Goal: Task Accomplishment & Management: Use online tool/utility

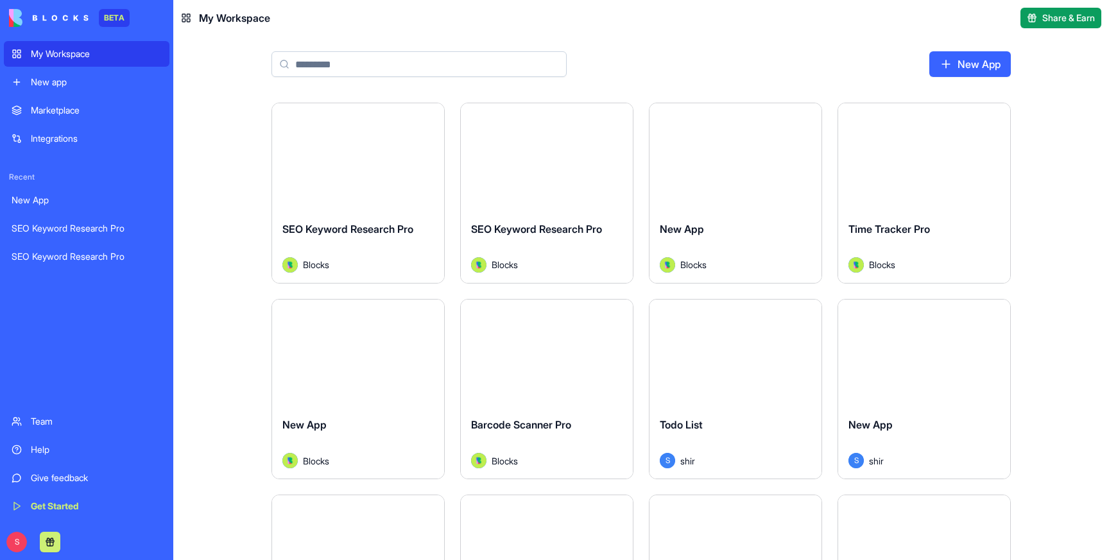
click at [38, 77] on div "New app" at bounding box center [96, 82] width 131 height 13
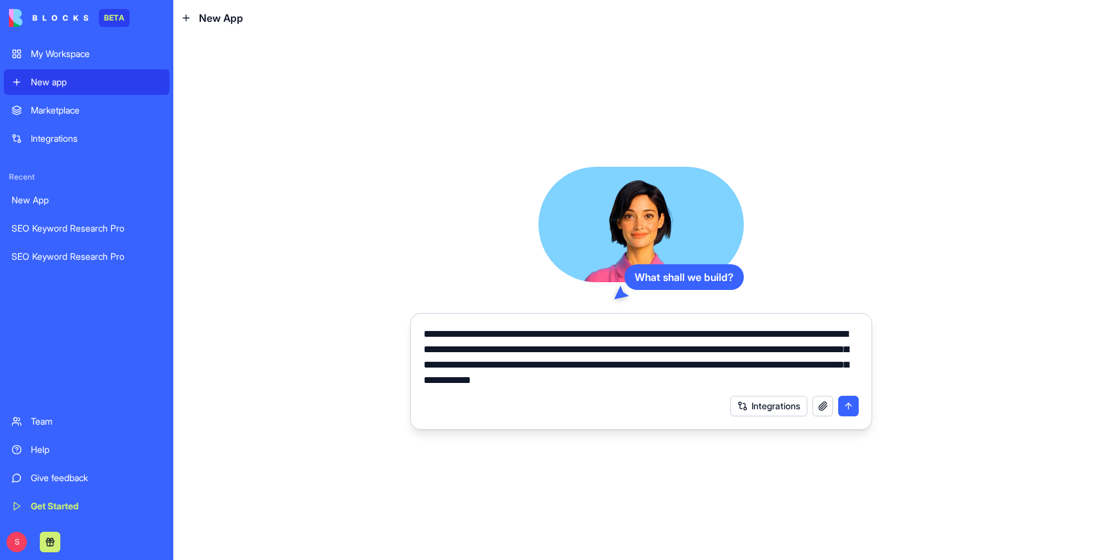
type textarea "**********"
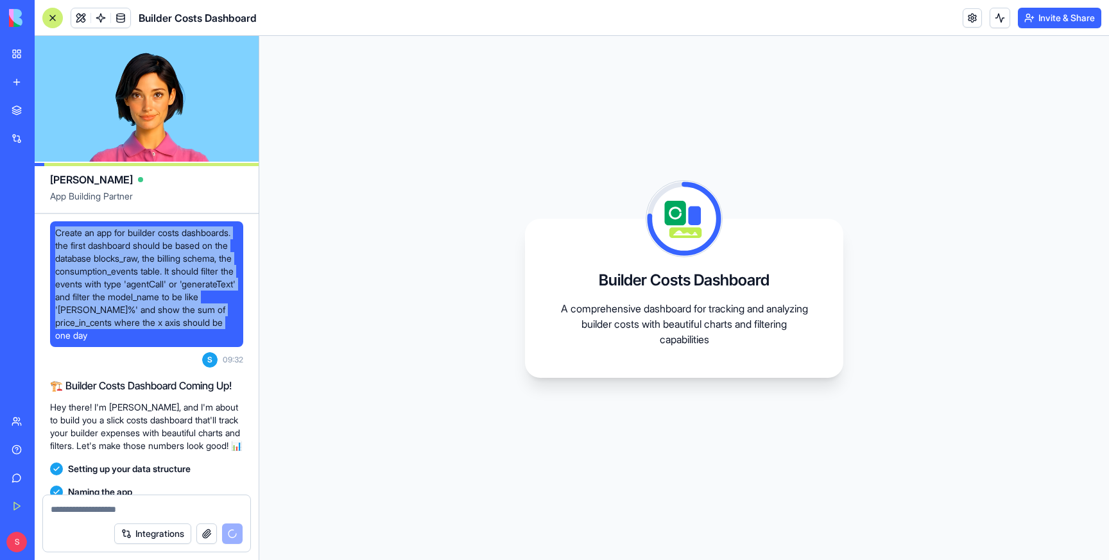
drag, startPoint x: 54, startPoint y: 232, endPoint x: 199, endPoint y: 336, distance: 178.4
click at [199, 336] on div "Create an app for builder costs dashboards. the first dashboard should be based…" at bounding box center [146, 284] width 193 height 126
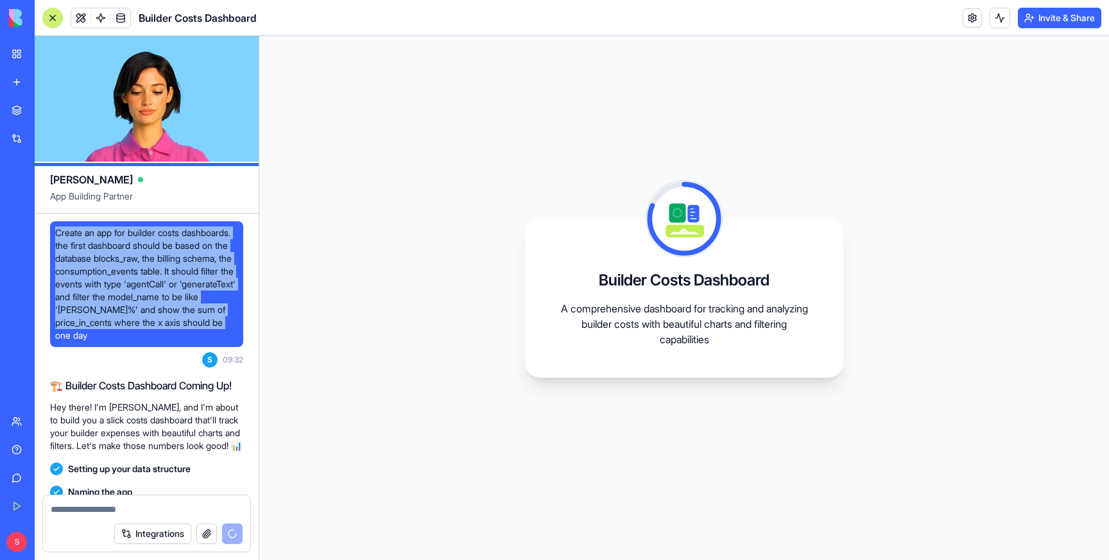
copy span "Create an app for builder costs dashboards. the first dashboard should be based…"
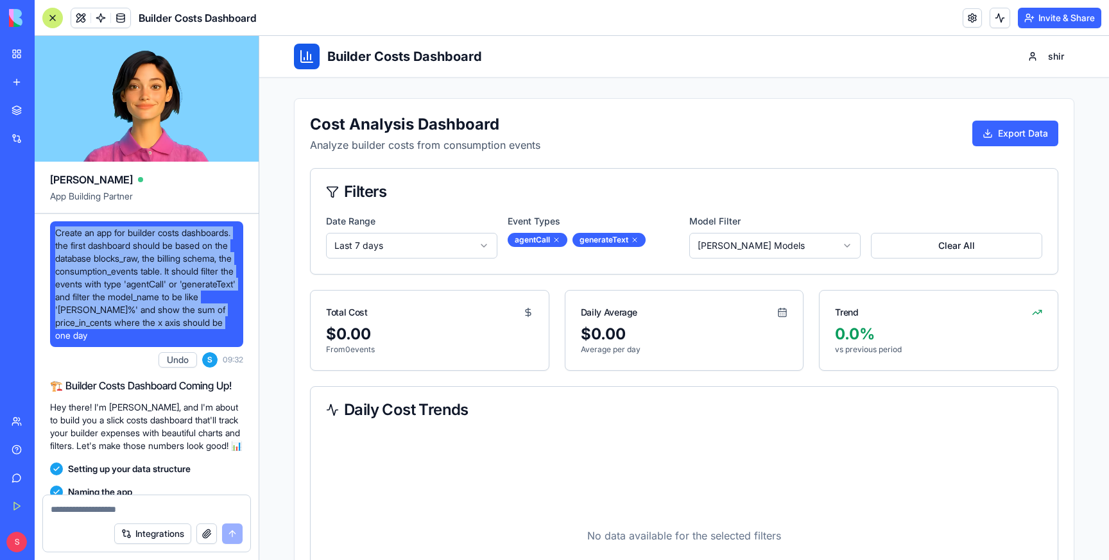
click at [87, 262] on span "Create an app for builder costs dashboards. the first dashboard should be based…" at bounding box center [146, 283] width 183 height 115
drag, startPoint x: 56, startPoint y: 232, endPoint x: 187, endPoint y: 341, distance: 170.8
click at [187, 341] on span "Create an app for builder costs dashboards. the first dashboard should be based…" at bounding box center [146, 283] width 183 height 115
click at [92, 234] on span "Create an app for builder costs dashboards. the first dashboard should be based…" at bounding box center [146, 283] width 183 height 115
drag, startPoint x: 55, startPoint y: 232, endPoint x: 171, endPoint y: 342, distance: 159.8
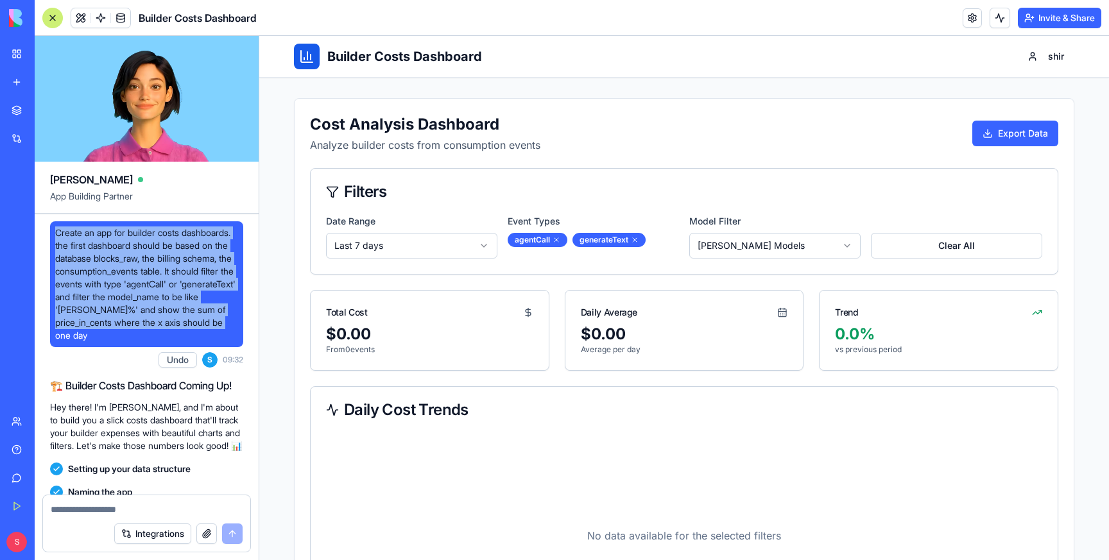
click at [171, 342] on div "Create an app for builder costs dashboards. the first dashboard should be based…" at bounding box center [146, 284] width 193 height 126
copy span "Create an app for builder costs dashboards. the first dashboard should be based…"
click at [972, 15] on link at bounding box center [971, 17] width 19 height 19
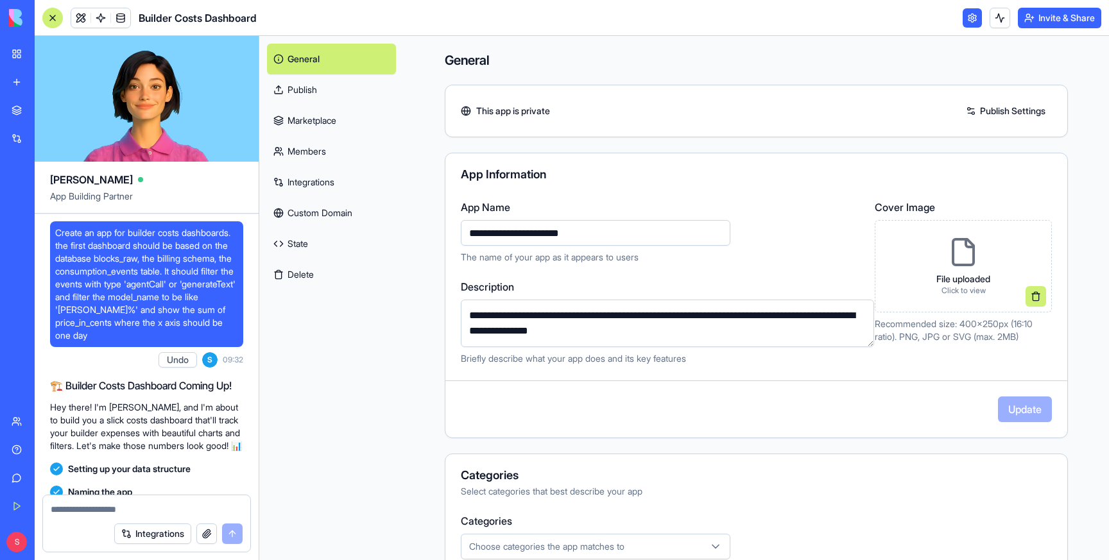
click at [300, 271] on button "Delete" at bounding box center [331, 274] width 129 height 31
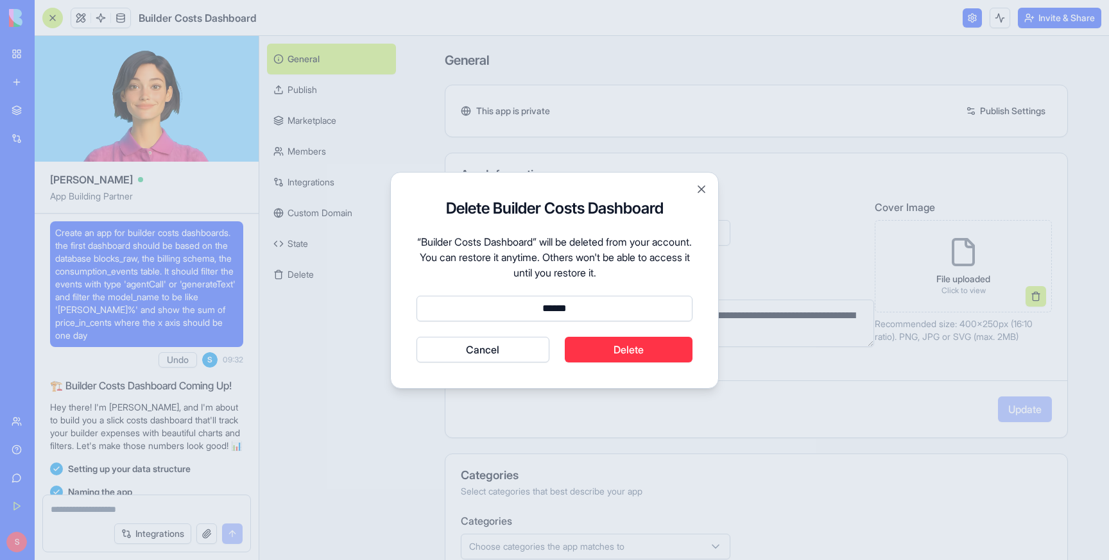
type input "******"
click at [629, 355] on button "Delete" at bounding box center [629, 350] width 128 height 26
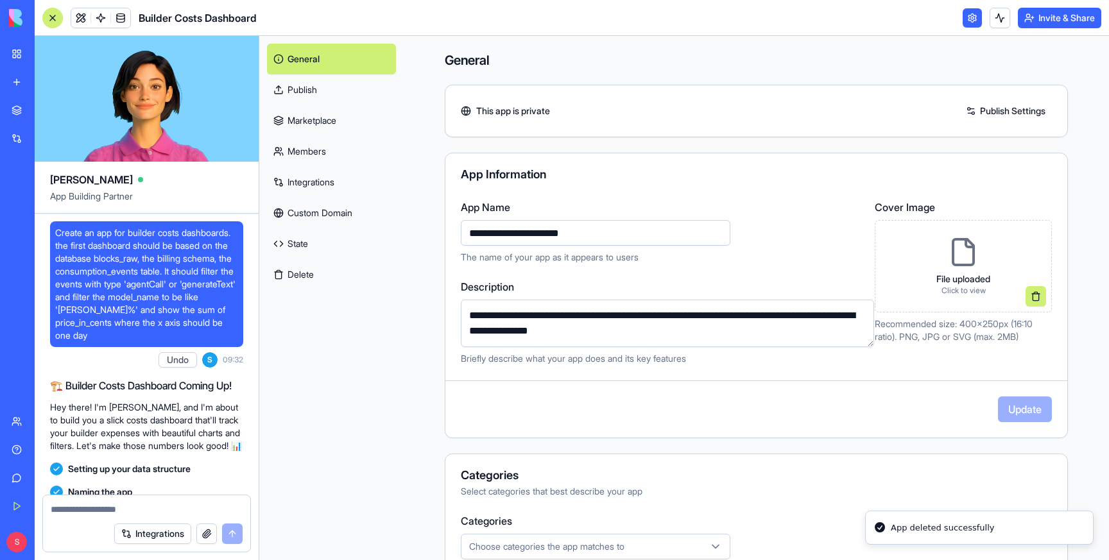
click at [20, 86] on link "New app" at bounding box center [29, 82] width 51 height 26
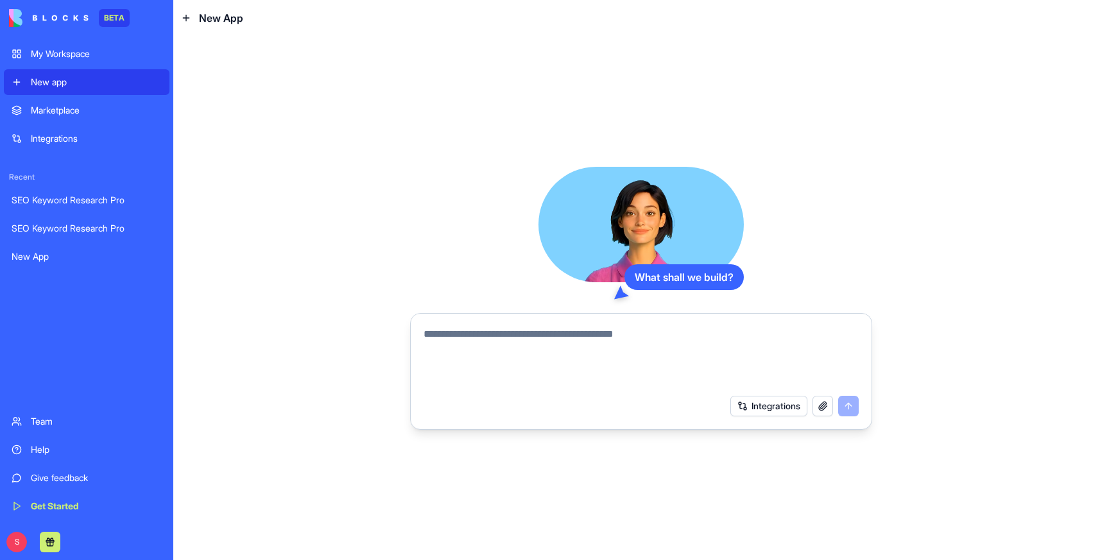
click at [454, 332] on textarea at bounding box center [640, 358] width 435 height 62
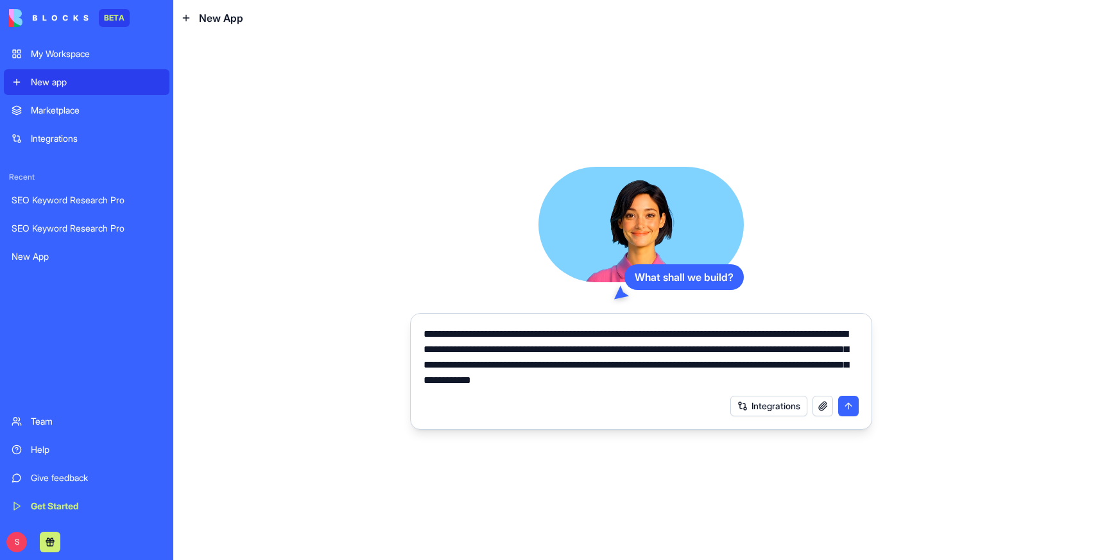
click at [829, 334] on textarea "**********" at bounding box center [640, 358] width 435 height 62
type textarea "**********"
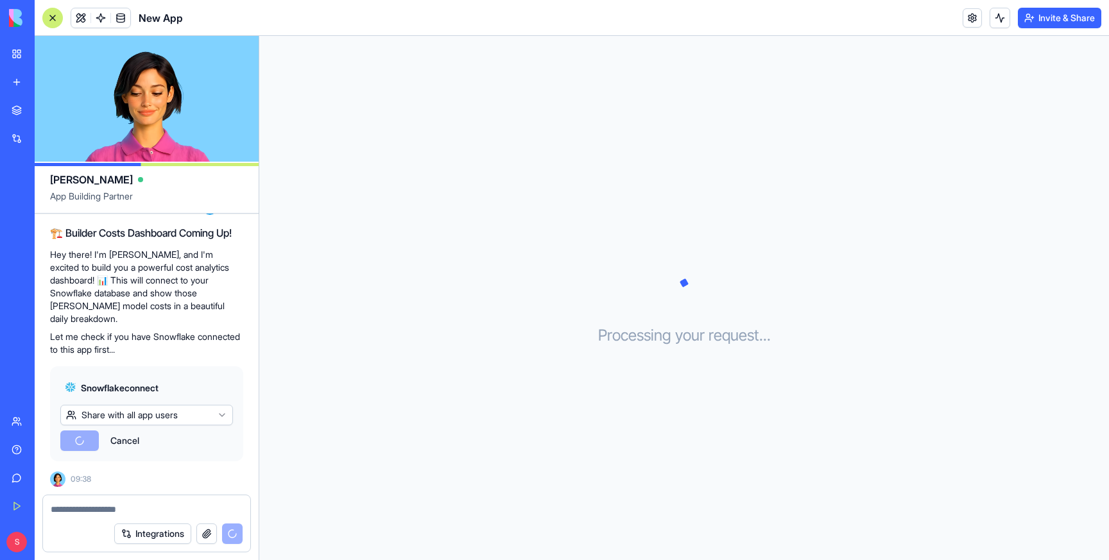
scroll to position [297, 0]
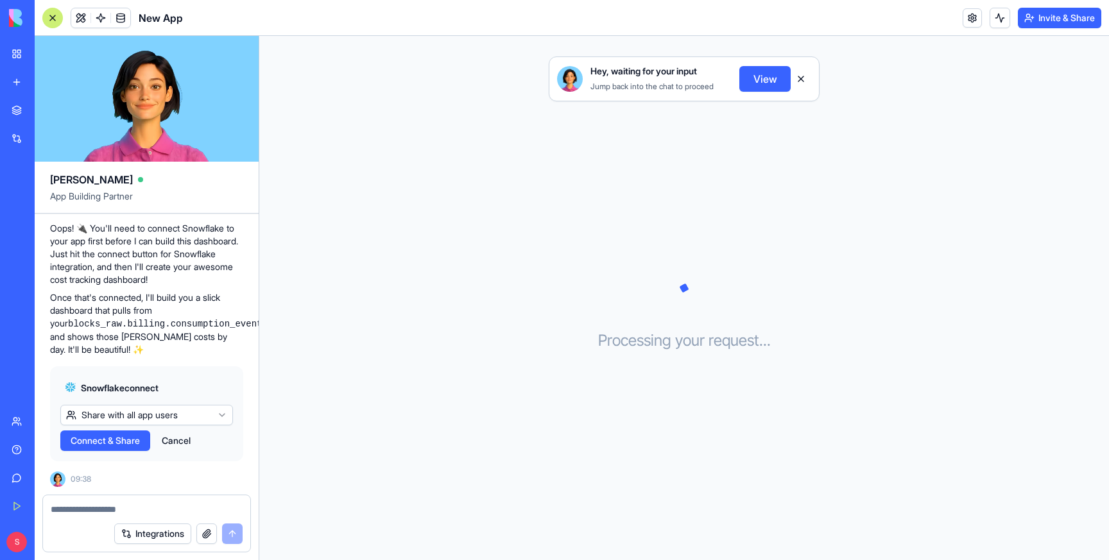
click at [103, 447] on span "Connect & Share" at bounding box center [105, 440] width 69 height 13
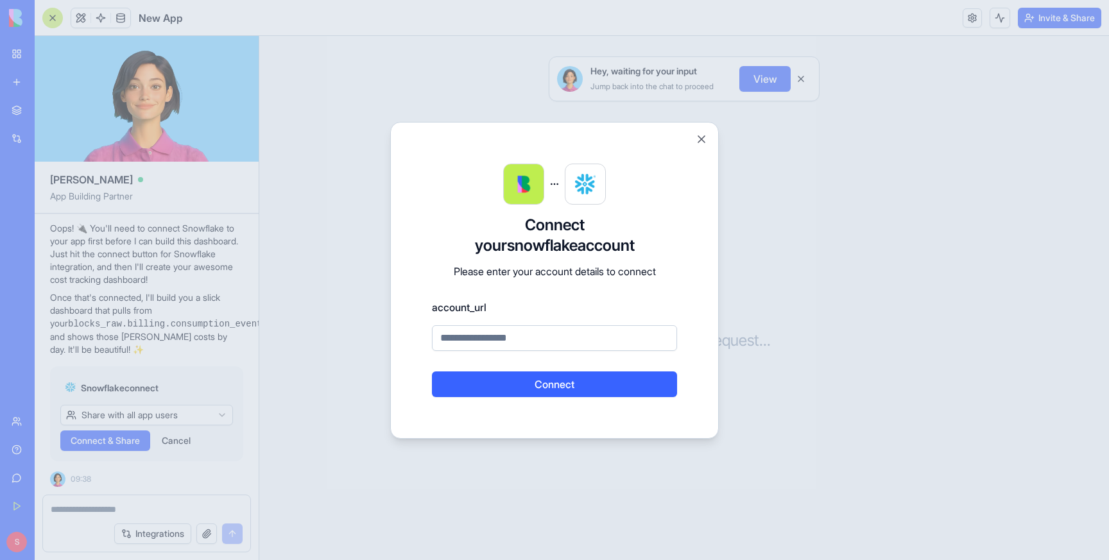
paste input "**********"
type input "**********"
click at [432, 372] on button "Connect" at bounding box center [554, 385] width 245 height 26
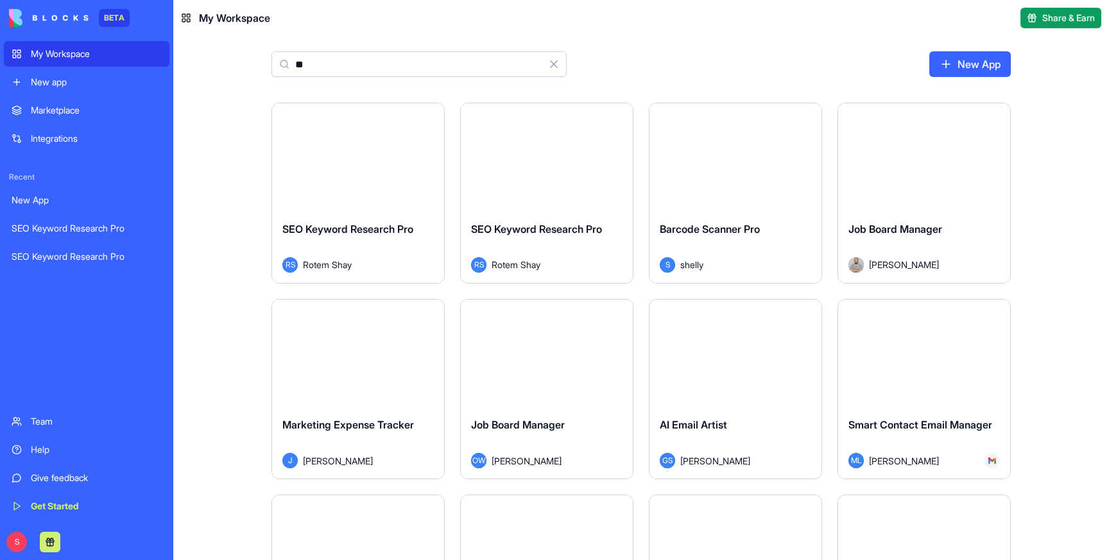
type input "***"
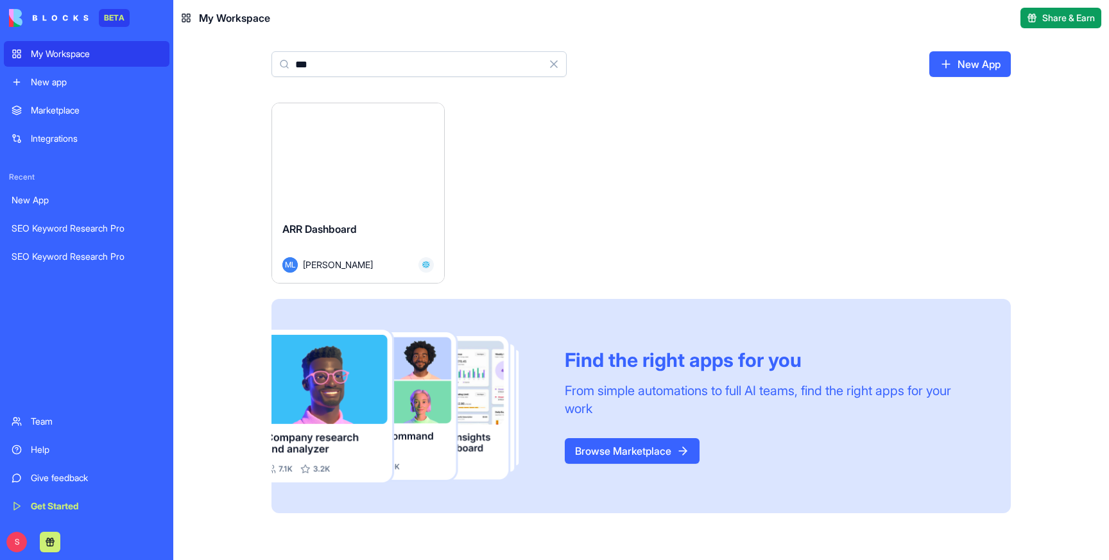
click at [389, 221] on div "ARR Dashboard" at bounding box center [357, 239] width 151 height 36
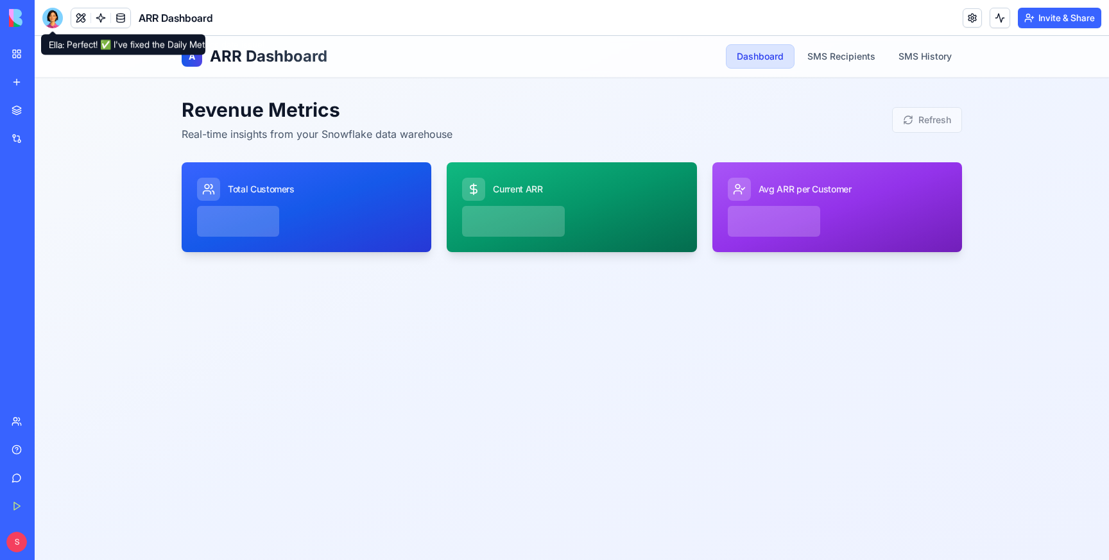
click at [54, 15] on div at bounding box center [52, 18] width 21 height 21
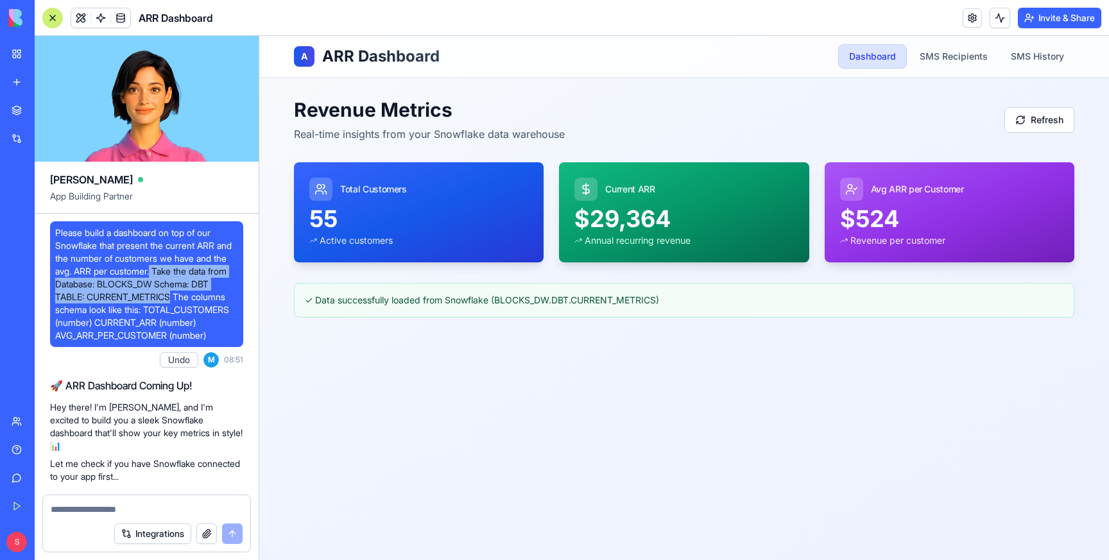
drag, startPoint x: 171, startPoint y: 271, endPoint x: 175, endPoint y: 298, distance: 27.2
click at [175, 298] on span "Please build a dashboard on top of our Snowflake that present the current ARR a…" at bounding box center [146, 283] width 183 height 115
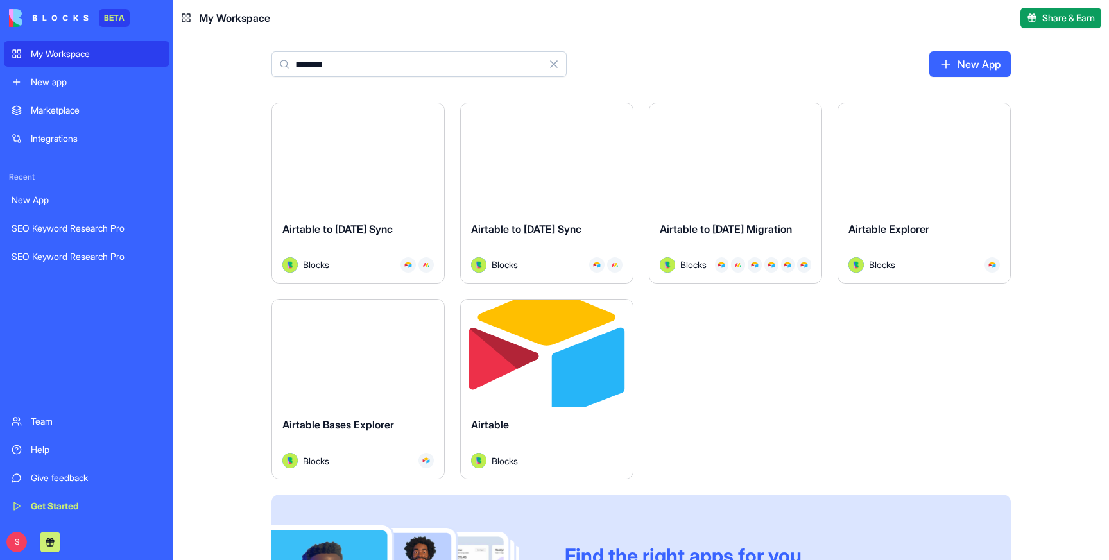
type input "********"
click at [551, 398] on div "Launch" at bounding box center [547, 354] width 172 height 108
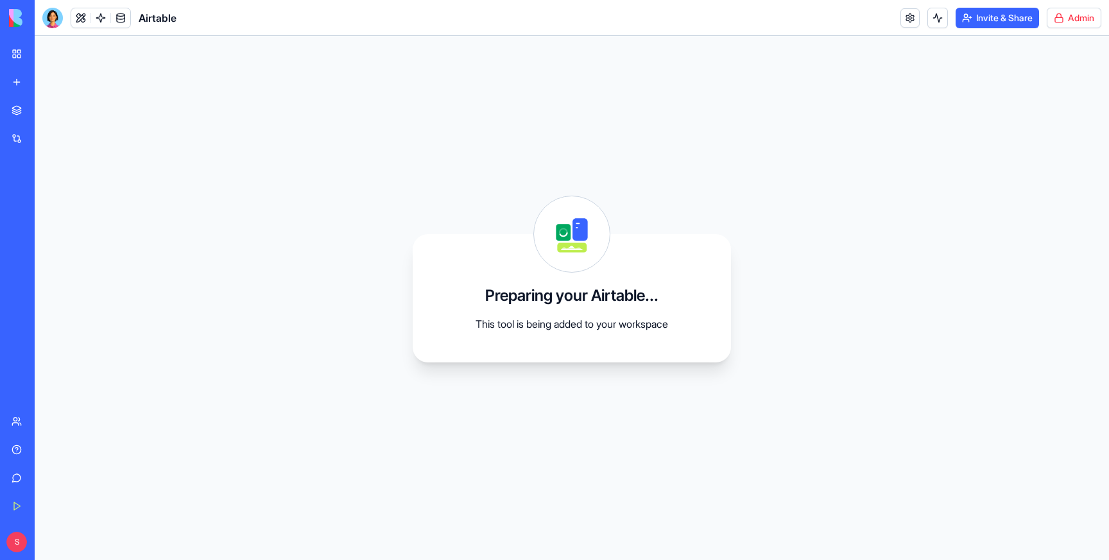
click at [1092, 19] on html "BETA My Workspace New app Marketplace Integrations Recent New App SEO Keyword R…" at bounding box center [554, 280] width 1109 height 560
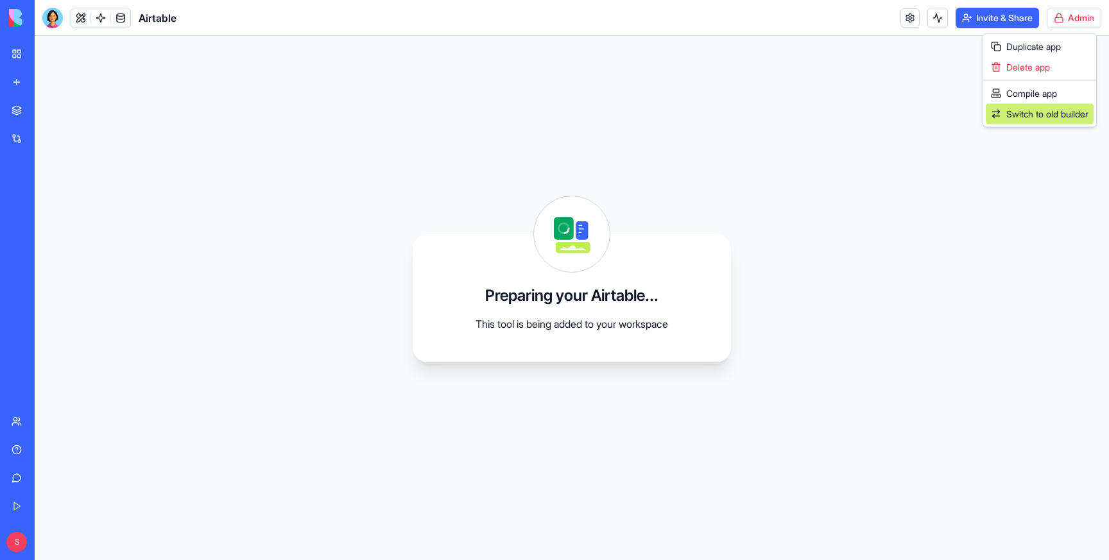
click at [1046, 108] on span "Switch to old builder" at bounding box center [1047, 114] width 82 height 13
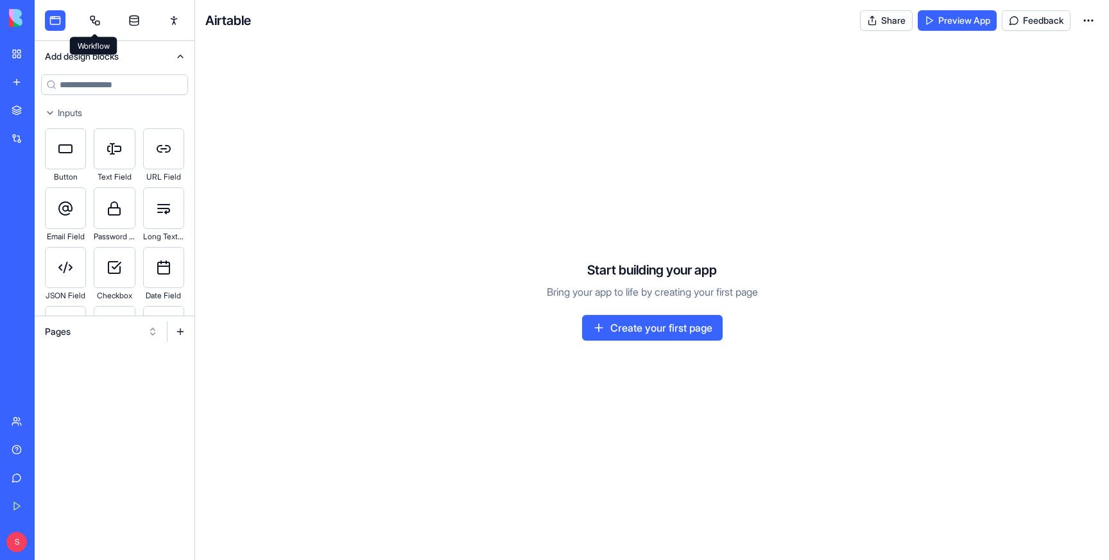
click at [96, 17] on link at bounding box center [95, 20] width 21 height 21
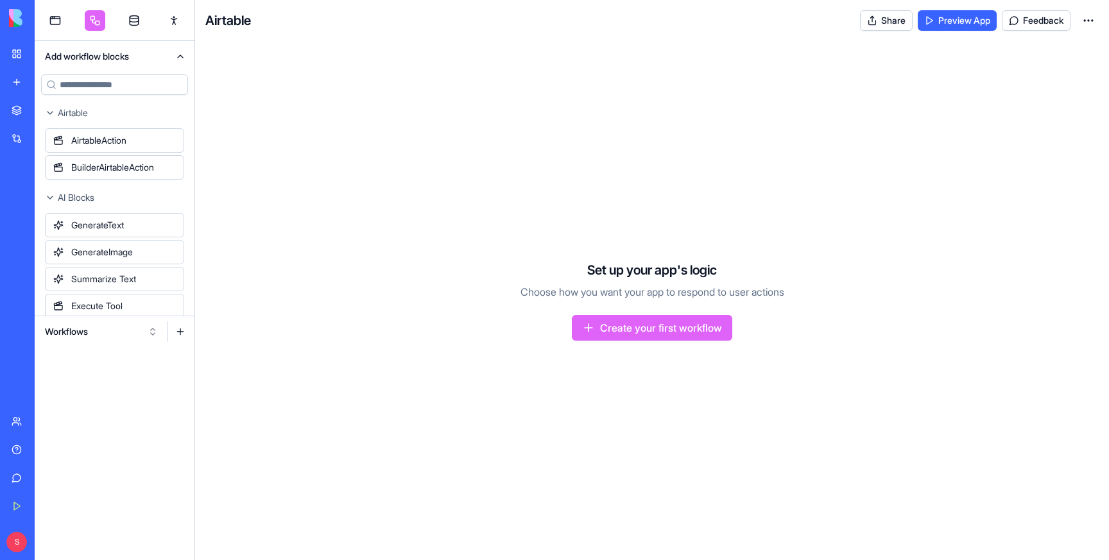
click at [76, 334] on button "Workflows" at bounding box center [101, 331] width 126 height 21
click at [78, 393] on div "Actions" at bounding box center [101, 399] width 122 height 21
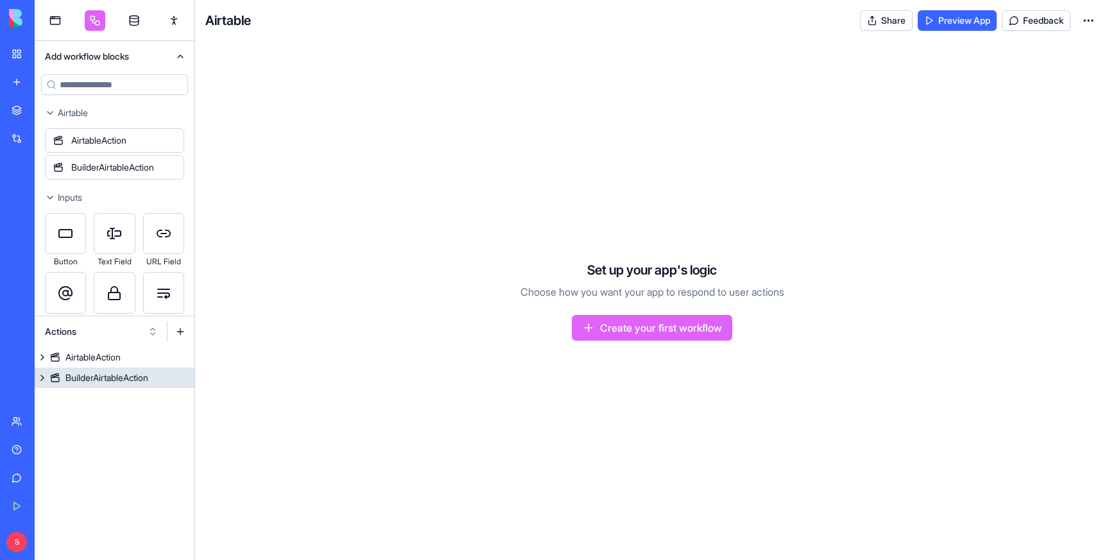
click at [119, 377] on div "BuilderAirtableAction" at bounding box center [106, 378] width 83 height 13
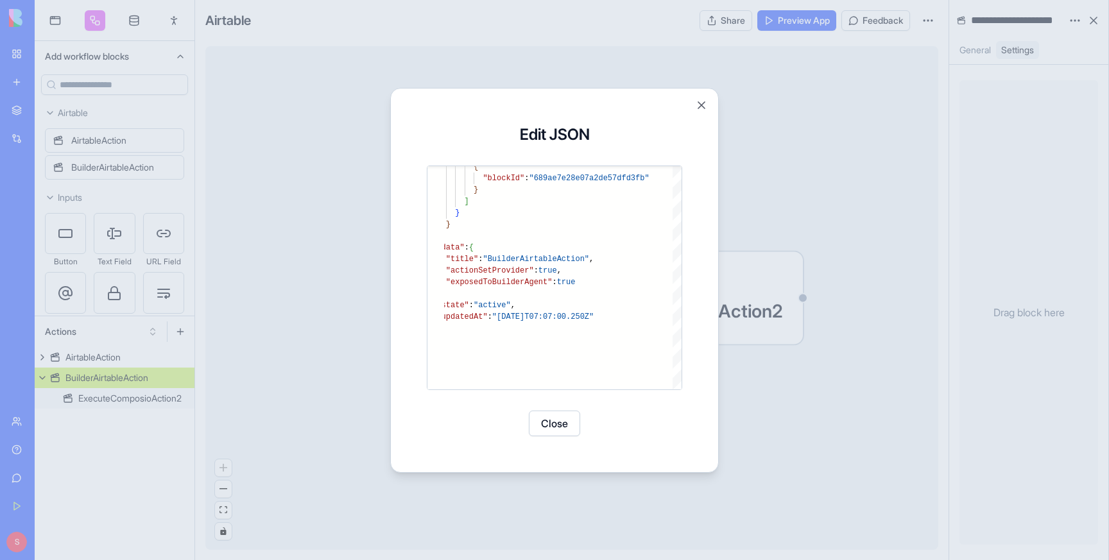
click at [99, 400] on div at bounding box center [554, 280] width 1109 height 560
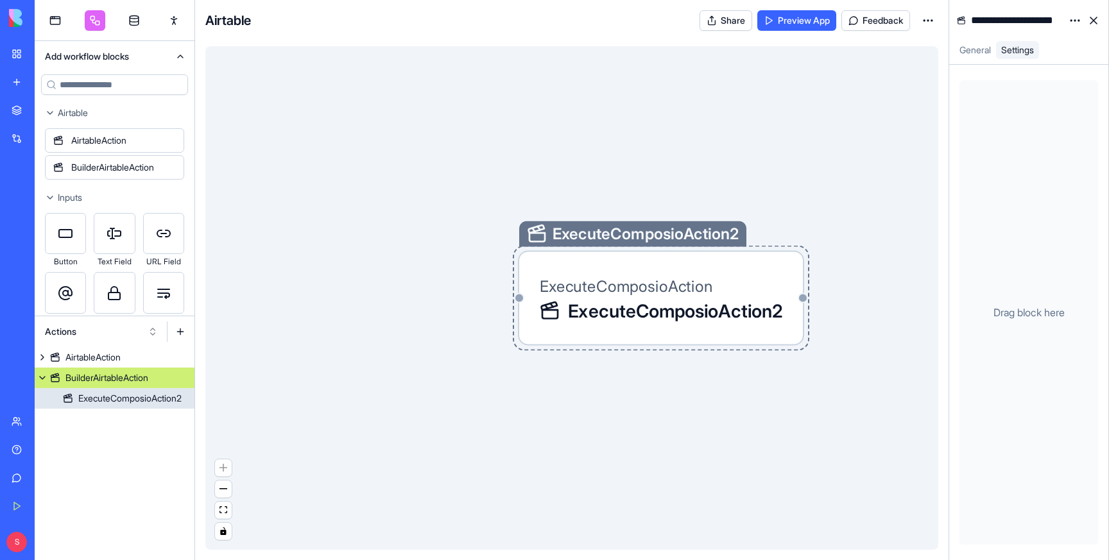
click at [123, 396] on div "ExecuteComposioAction2" at bounding box center [129, 398] width 103 height 13
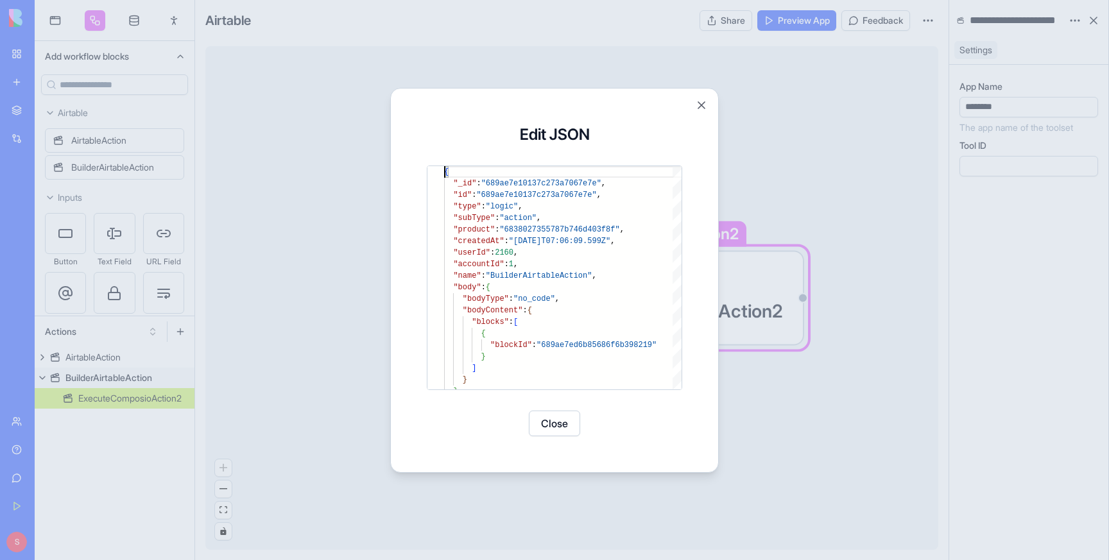
click at [703, 104] on button "Close" at bounding box center [701, 105] width 13 height 13
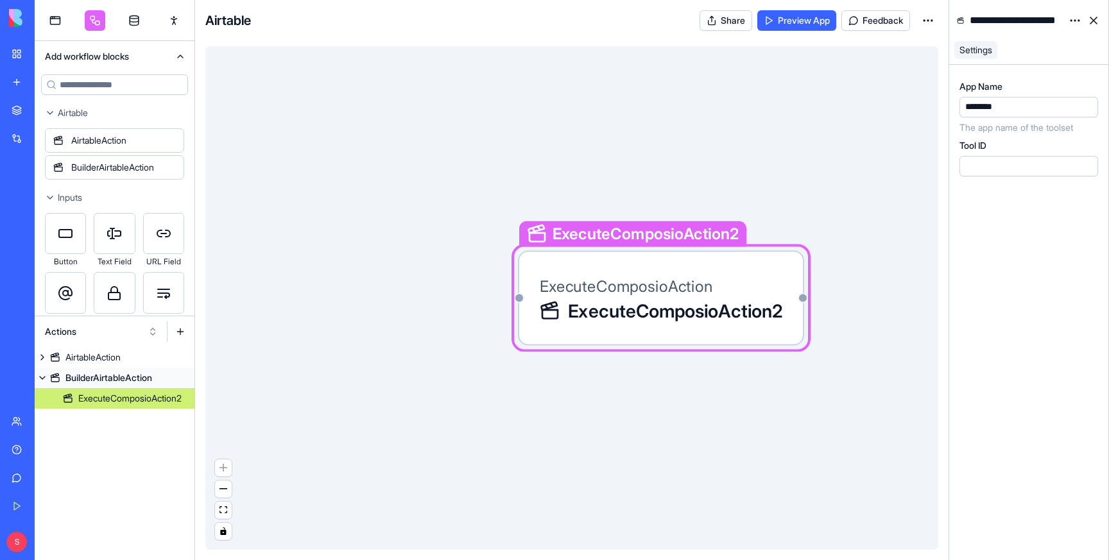
click at [1074, 19] on html "BETA My Workspace New app Marketplace Integrations Recent New App SEO Keyword R…" at bounding box center [554, 280] width 1109 height 560
click at [1036, 47] on span "State" at bounding box center [1037, 46] width 21 height 13
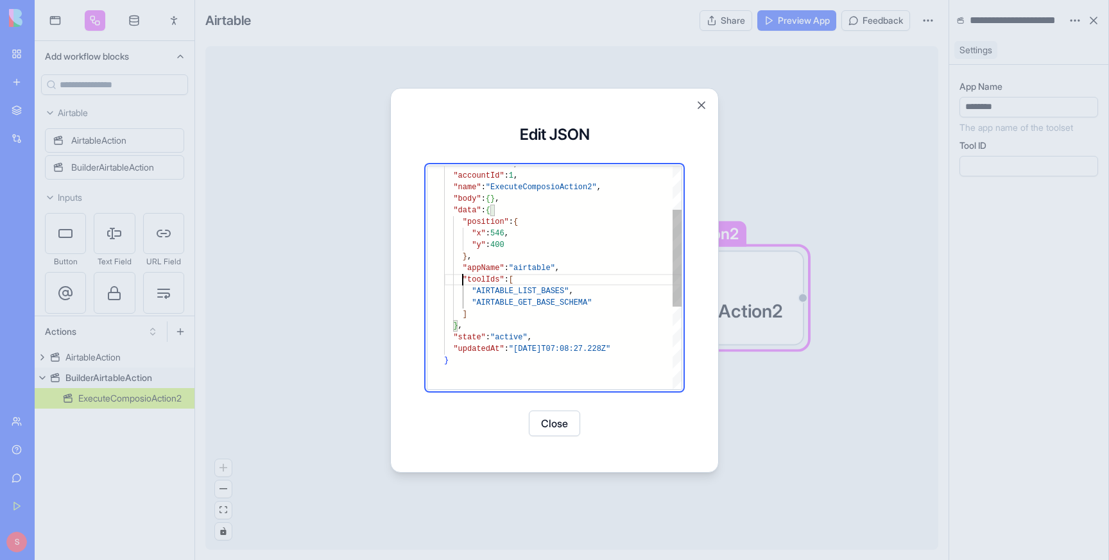
type textarea "**********"
drag, startPoint x: 463, startPoint y: 277, endPoint x: 479, endPoint y: 310, distance: 37.3
click at [479, 310] on div ""data" : { "position" : { "x" : 546 , "y" : 400 } , "appName" : "airtable" , "t…" at bounding box center [562, 322] width 237 height 512
click at [351, 323] on div at bounding box center [554, 280] width 1109 height 560
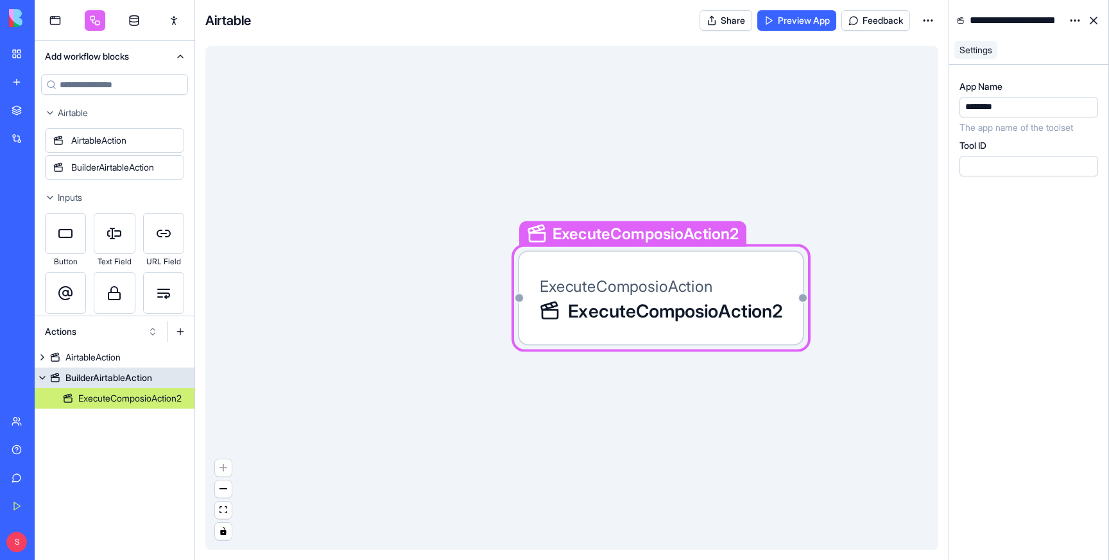
click at [83, 383] on div "BuilderAirtableAction" at bounding box center [108, 378] width 87 height 13
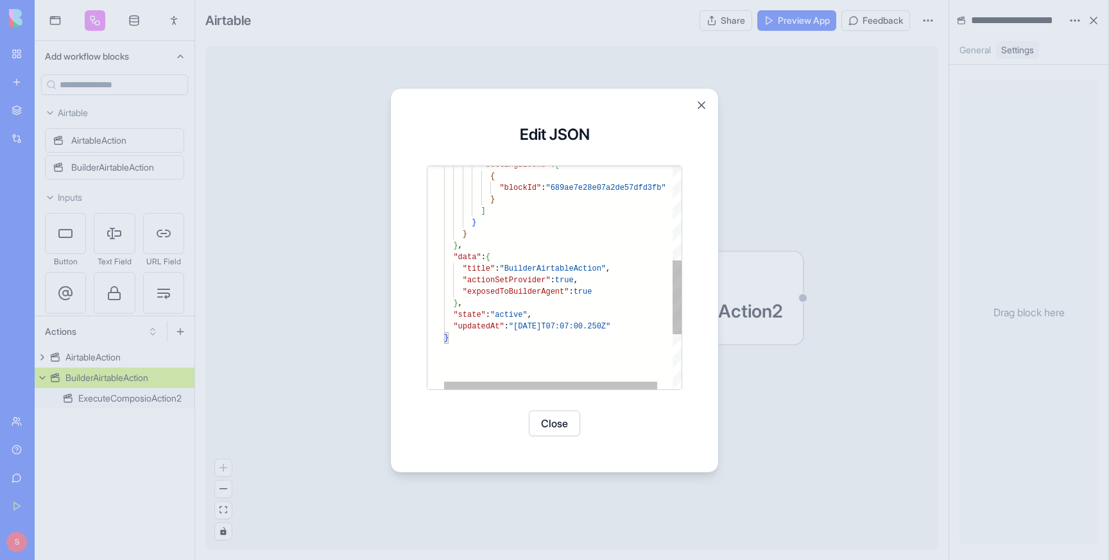
type textarea "**********"
drag, startPoint x: 463, startPoint y: 278, endPoint x: 612, endPoint y: 290, distance: 149.9
click at [612, 290] on div ""settingBlocks" : [ { "blockId" : "689ae7e28e07a2de57dfd3fb" } ] } } } , "data"…" at bounding box center [571, 219] width 254 height 674
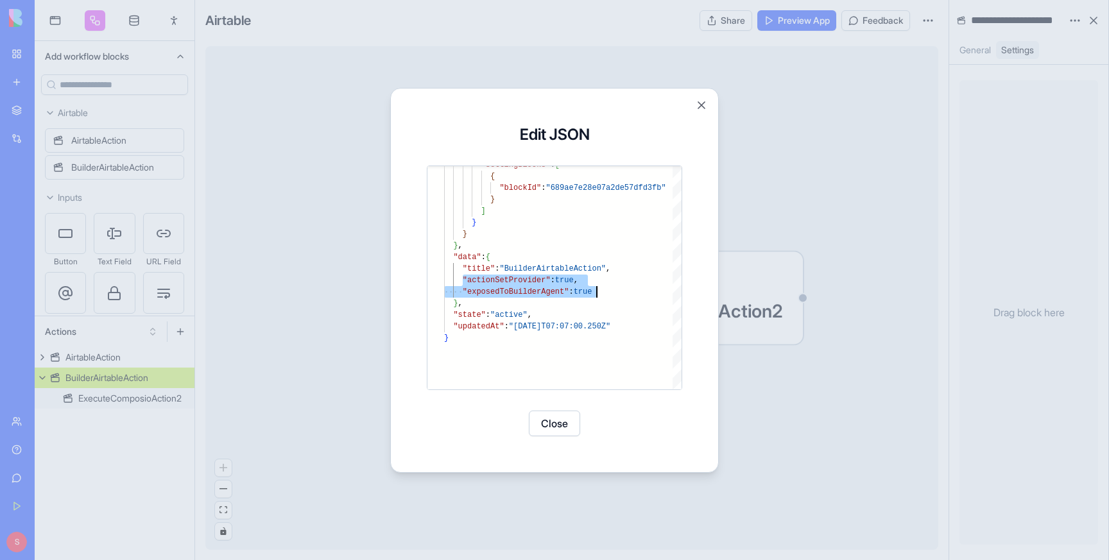
click at [552, 431] on button "Close" at bounding box center [554, 424] width 51 height 26
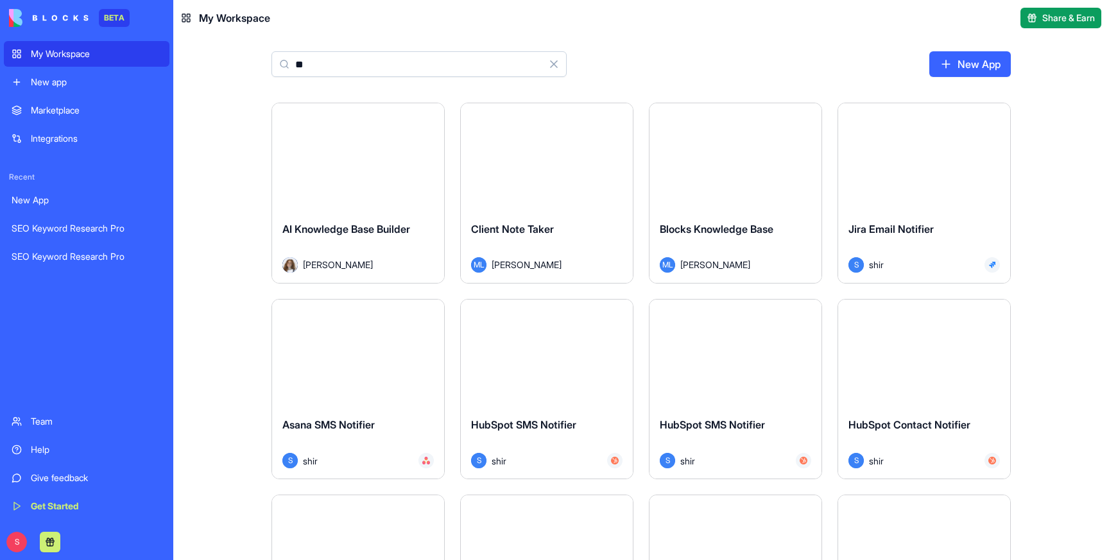
type input "*"
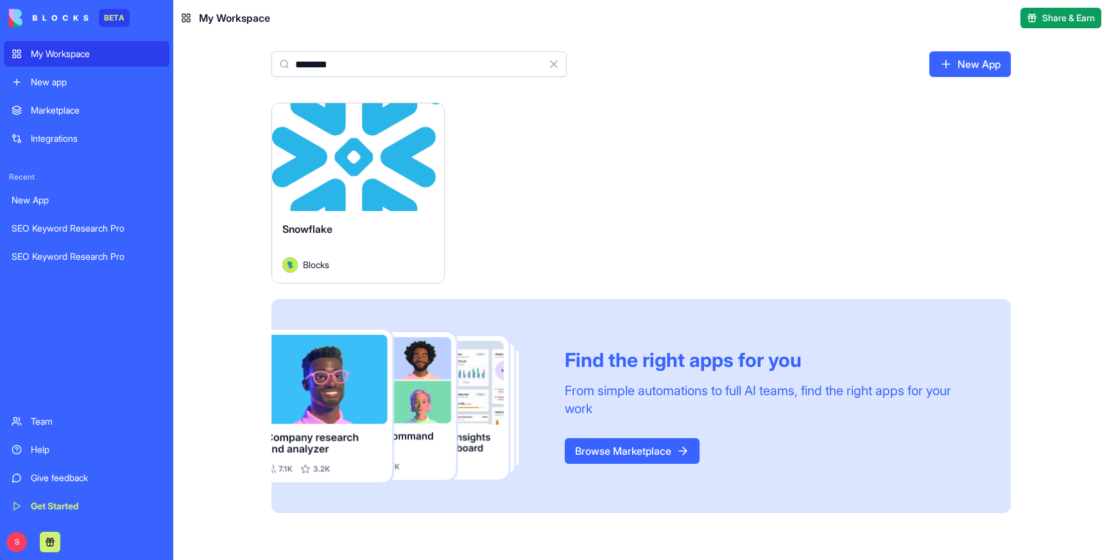
type input "*********"
click at [353, 206] on div "Launch" at bounding box center [358, 157] width 172 height 108
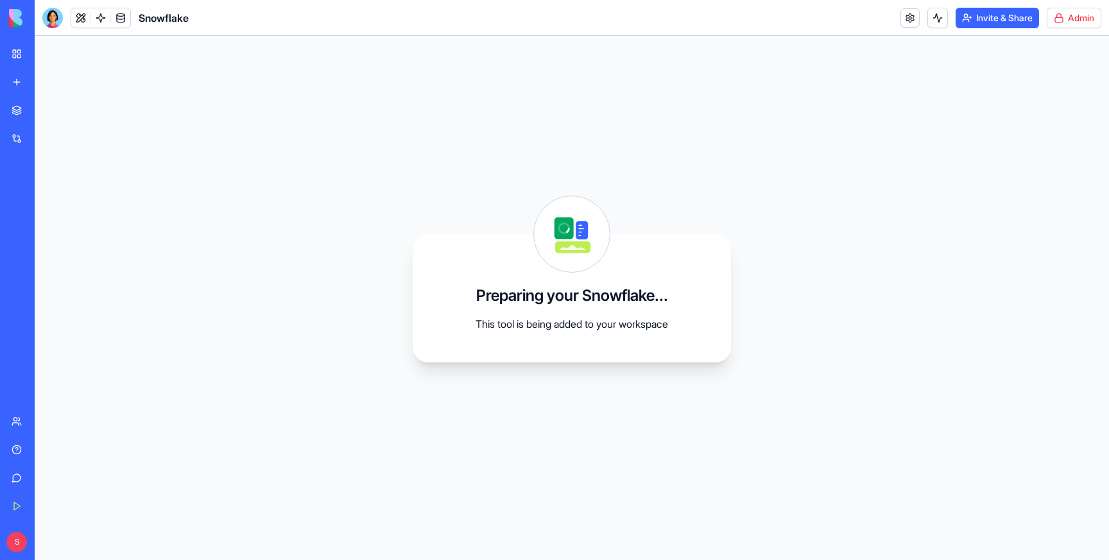
click at [1073, 18] on html "BETA My Workspace New app Marketplace Integrations Recent New App SEO Keyword R…" at bounding box center [554, 280] width 1109 height 560
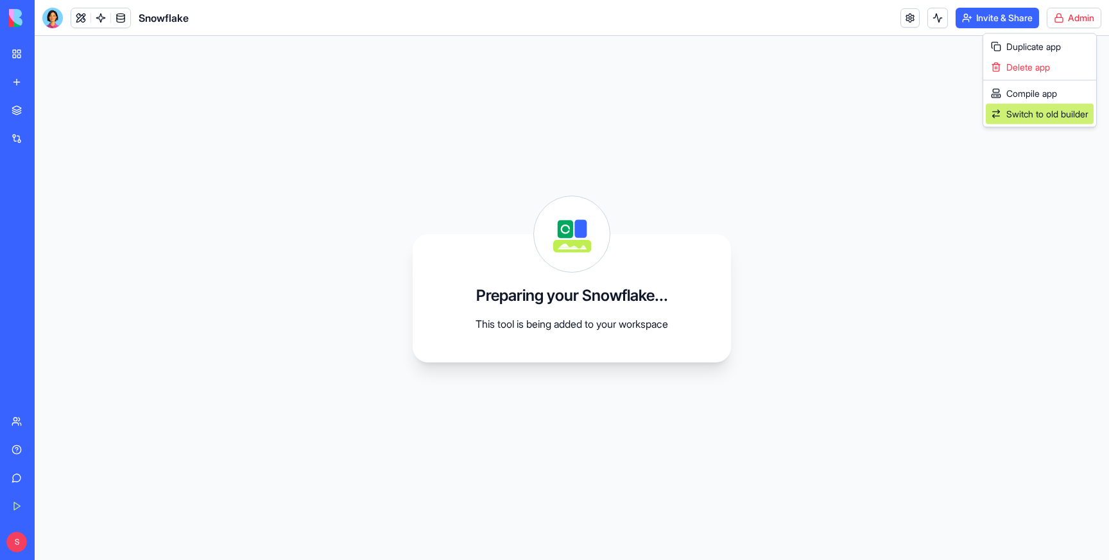
click at [1032, 112] on span "Switch to old builder" at bounding box center [1047, 114] width 82 height 13
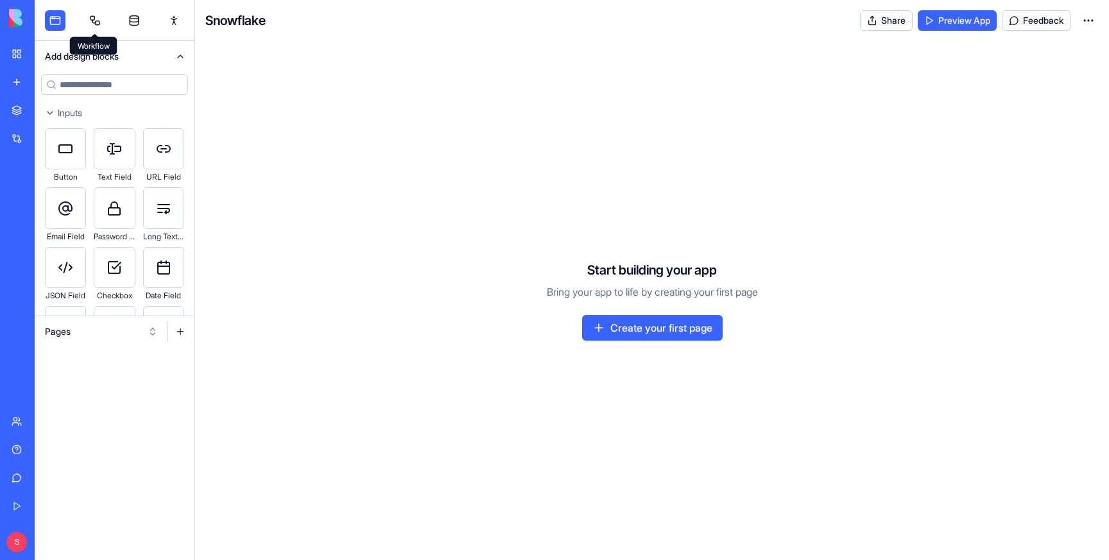
click at [93, 16] on link at bounding box center [95, 20] width 21 height 21
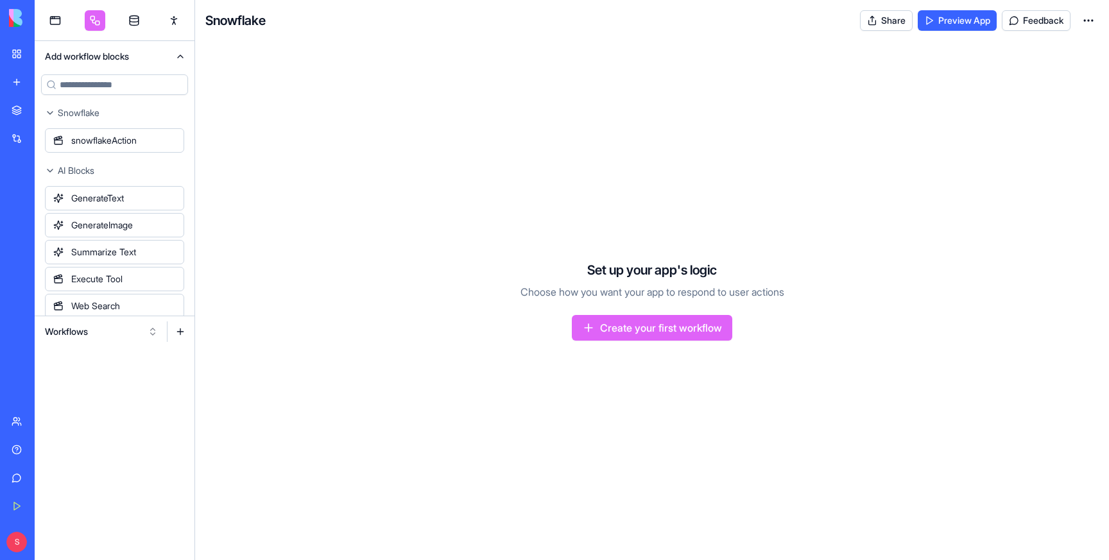
click at [80, 325] on button "Workflows" at bounding box center [101, 331] width 126 height 21
click at [64, 397] on div "Actions" at bounding box center [101, 399] width 122 height 21
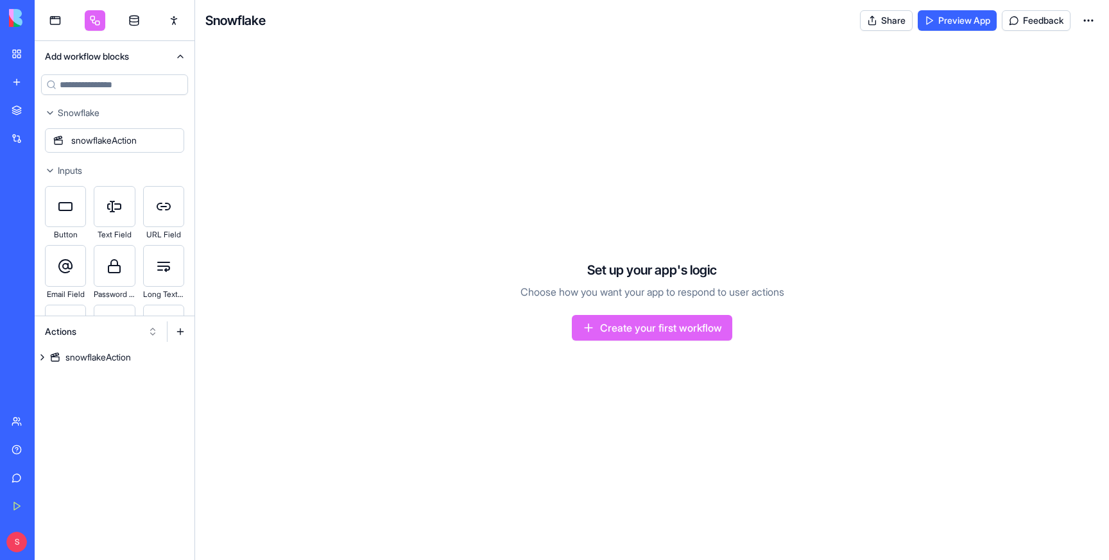
click at [179, 330] on button at bounding box center [180, 331] width 21 height 21
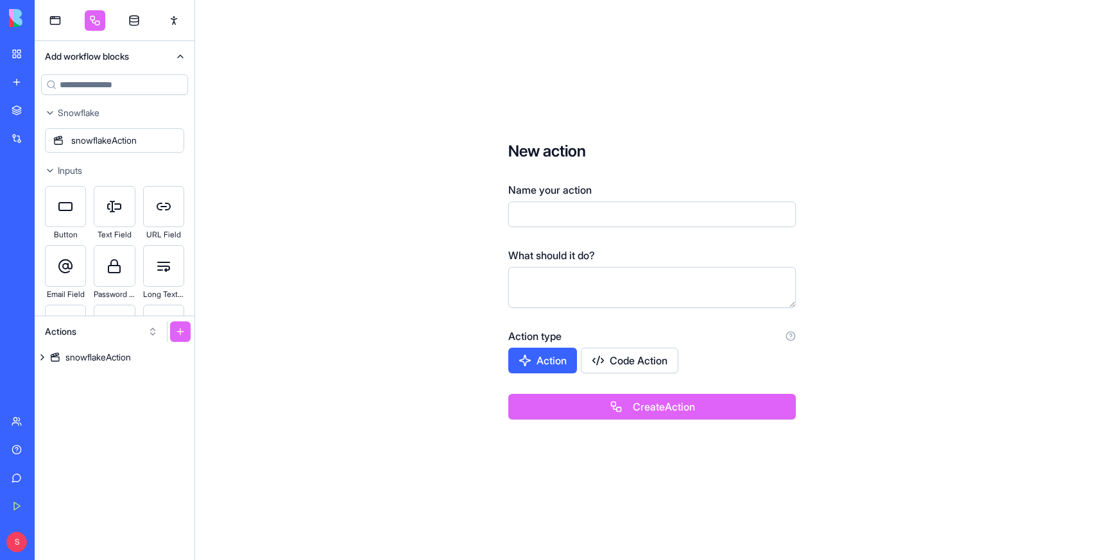
click at [549, 223] on input "Name your action" at bounding box center [651, 214] width 287 height 26
type input "**********"
click at [647, 407] on button "Create Action" at bounding box center [651, 407] width 287 height 26
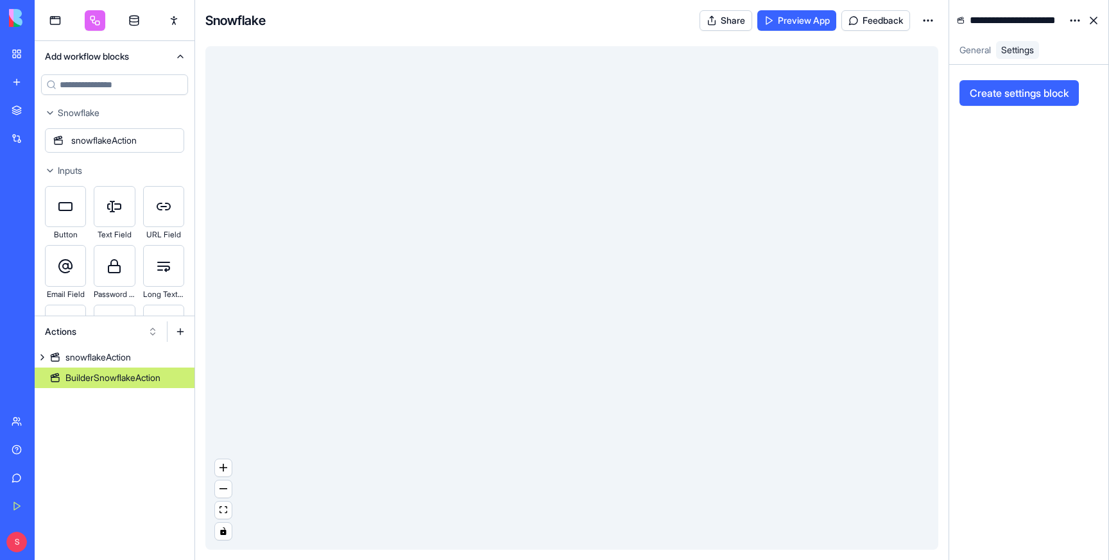
click at [103, 81] on input at bounding box center [114, 84] width 147 height 21
type input "********"
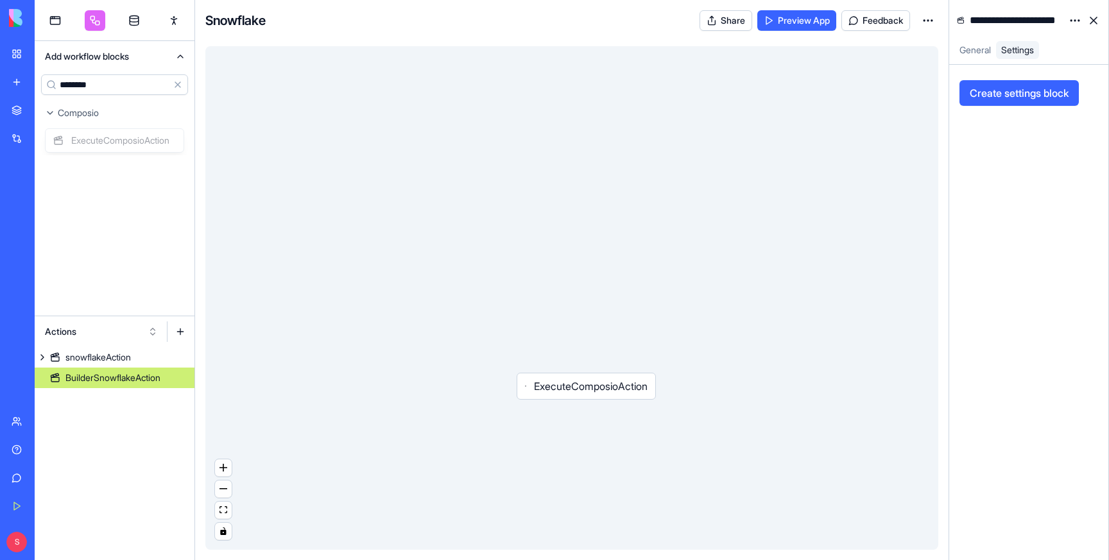
drag, startPoint x: 122, startPoint y: 139, endPoint x: 594, endPoint y: 383, distance: 531.2
click at [594, 383] on div "**********" at bounding box center [572, 280] width 1074 height 560
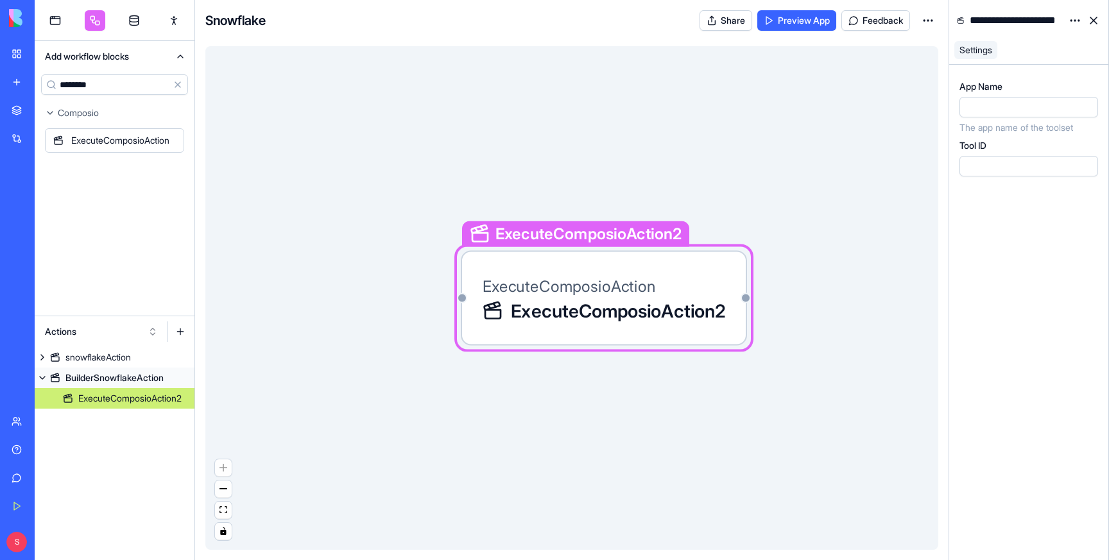
click at [996, 106] on div at bounding box center [1016, 107] width 110 height 14
click at [1080, 16] on html "**********" at bounding box center [554, 280] width 1109 height 560
click at [1040, 45] on span "State" at bounding box center [1037, 46] width 21 height 13
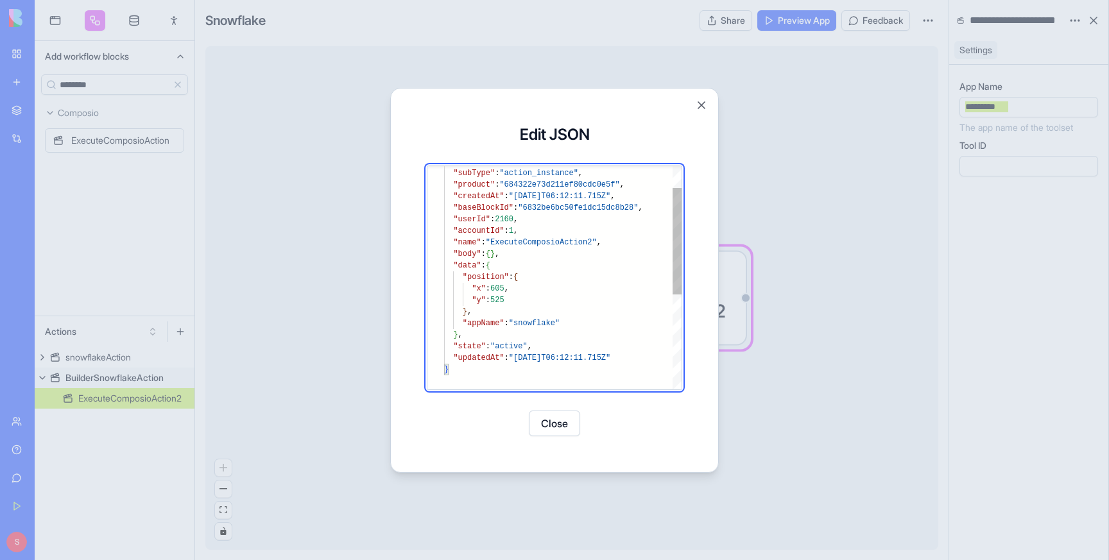
click at [579, 326] on div ""type" : "logic" , "subType" : "action_instance" , "product" : "684322e73d211ef…" at bounding box center [562, 354] width 237 height 466
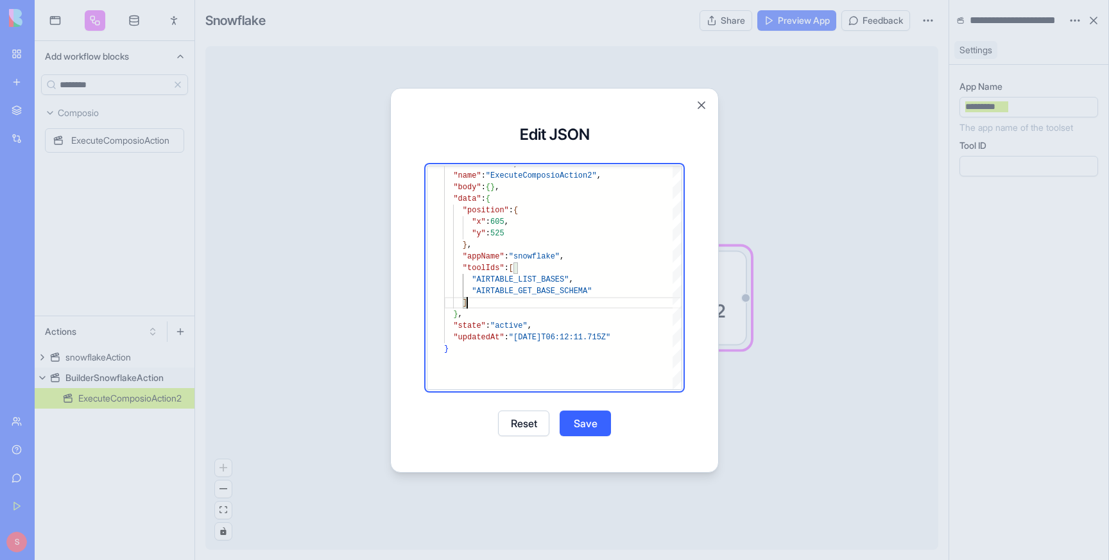
click at [526, 277] on div ""accountId" : 1 , "name" : "ExecuteComposioAction2" , "body" : { } , "data" : {…" at bounding box center [562, 311] width 237 height 512
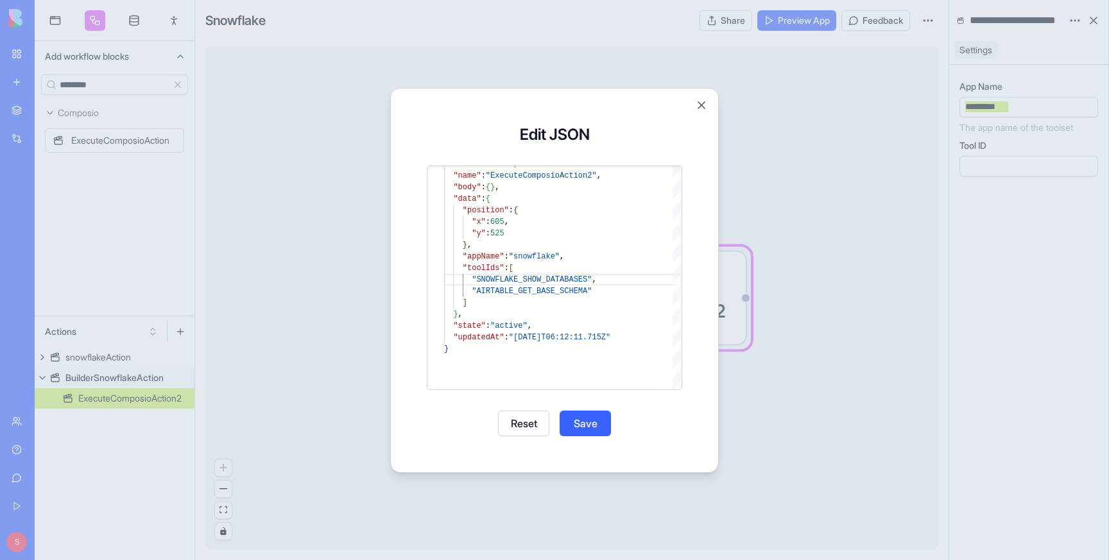
click at [518, 290] on div ""accountId" : 1 , "name" : "ExecuteComposioAction2" , "body" : { } , "data" : {…" at bounding box center [562, 311] width 237 height 512
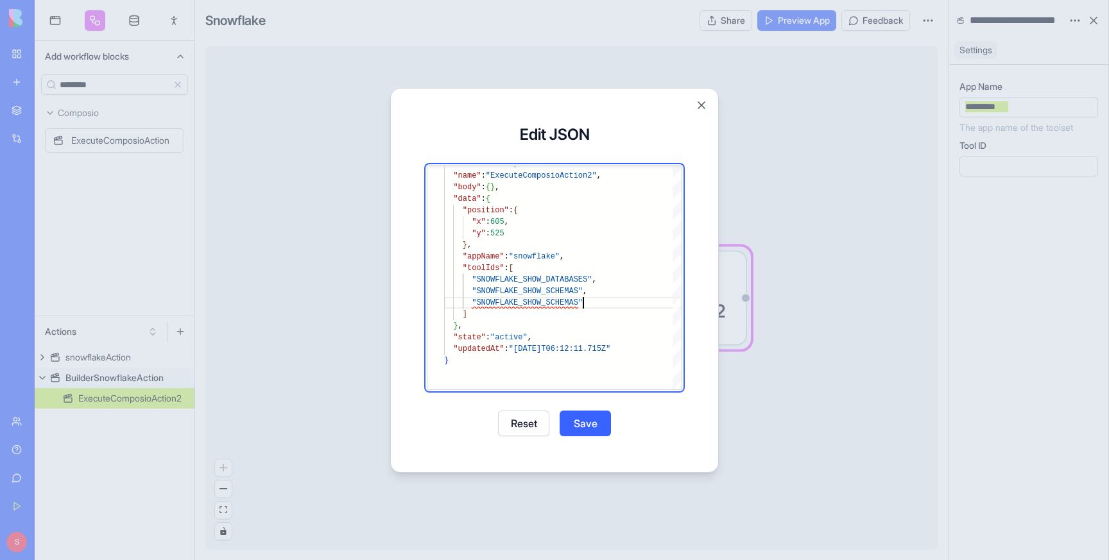
scroll to position [12, 139]
type textarea "**********"
click at [593, 423] on button "Save" at bounding box center [585, 424] width 51 height 26
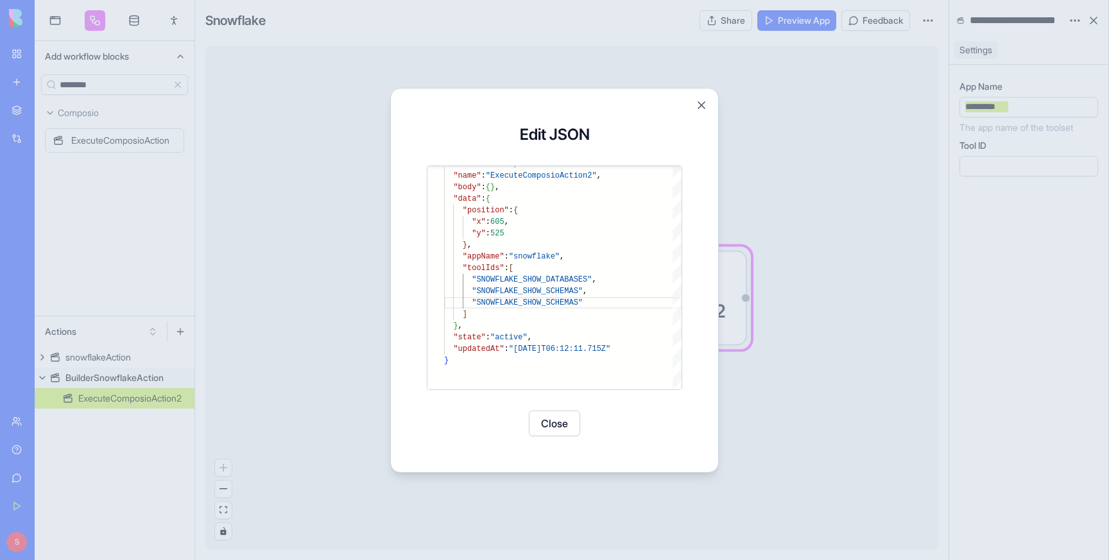
click at [558, 426] on button "Close" at bounding box center [554, 424] width 51 height 26
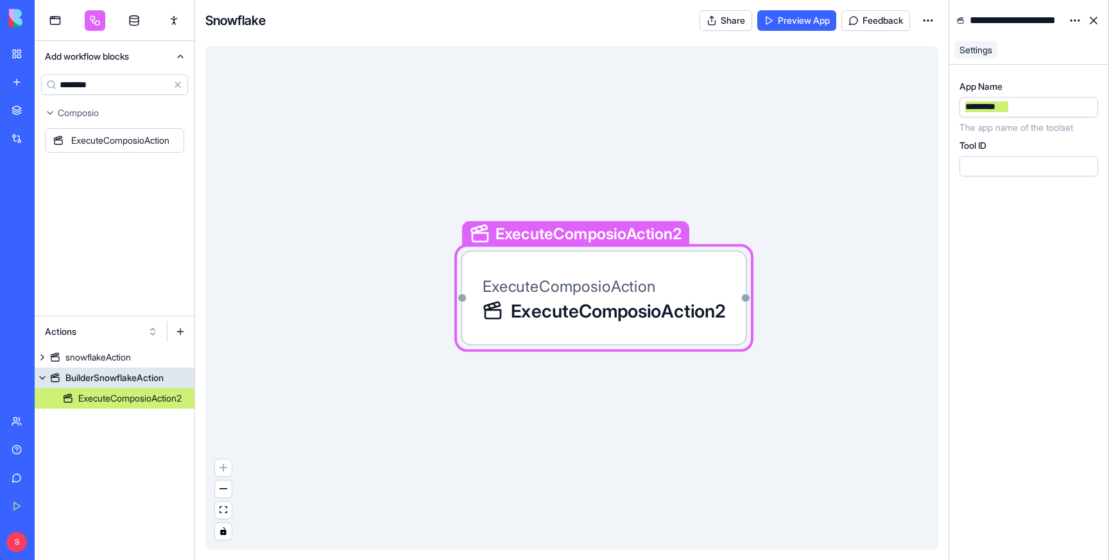
click at [123, 377] on div "BuilderSnowflakeAction" at bounding box center [114, 378] width 98 height 13
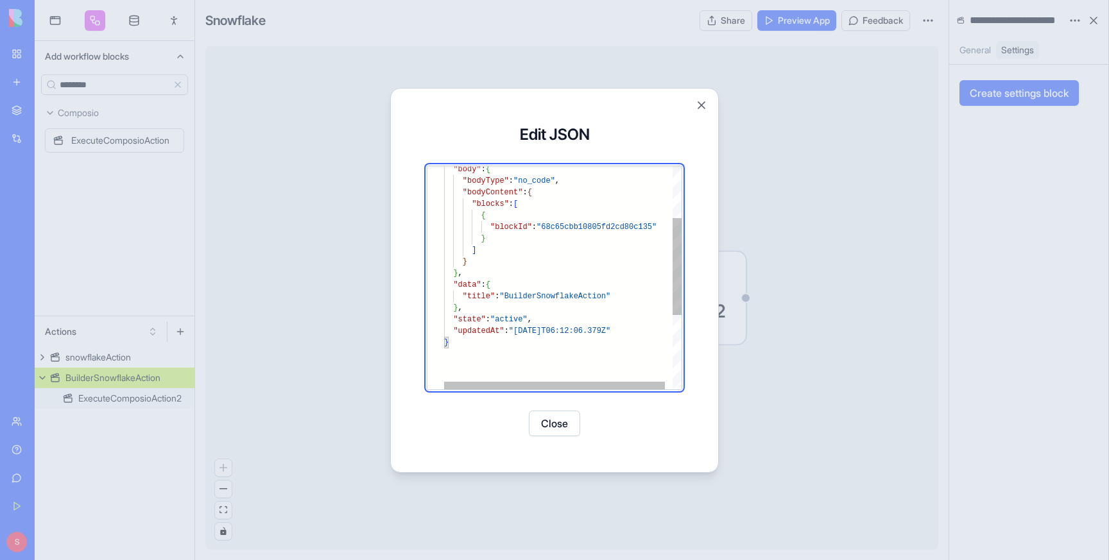
click at [633, 293] on div ""body" : { "bodyType" : "no_code" , "bodyContent" : { "blocks" : [ { "blockId" …" at bounding box center [566, 304] width 245 height 512
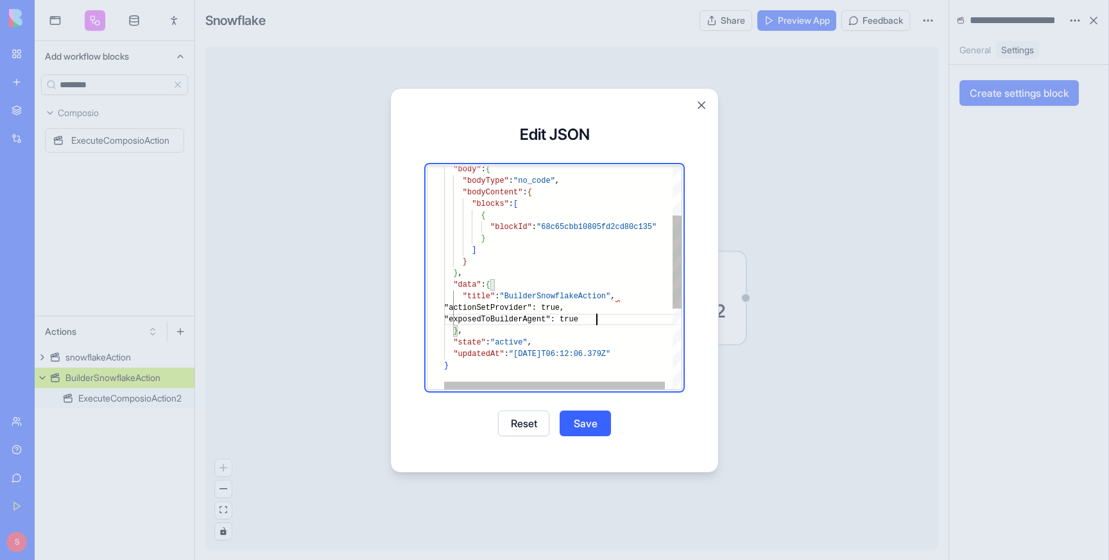
scroll to position [35, 153]
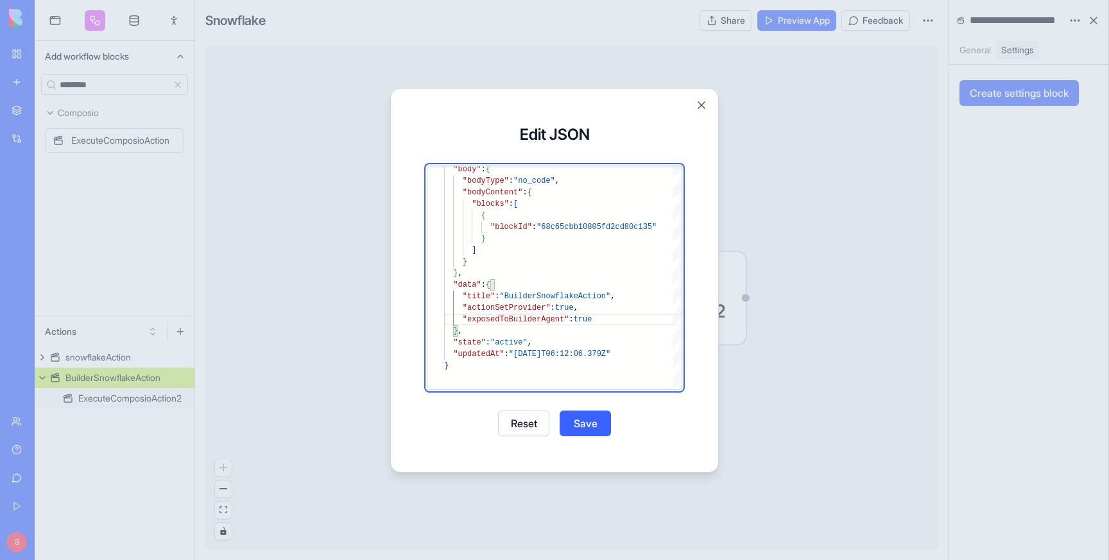
type textarea "**********"
click at [570, 427] on button "Save" at bounding box center [585, 424] width 51 height 26
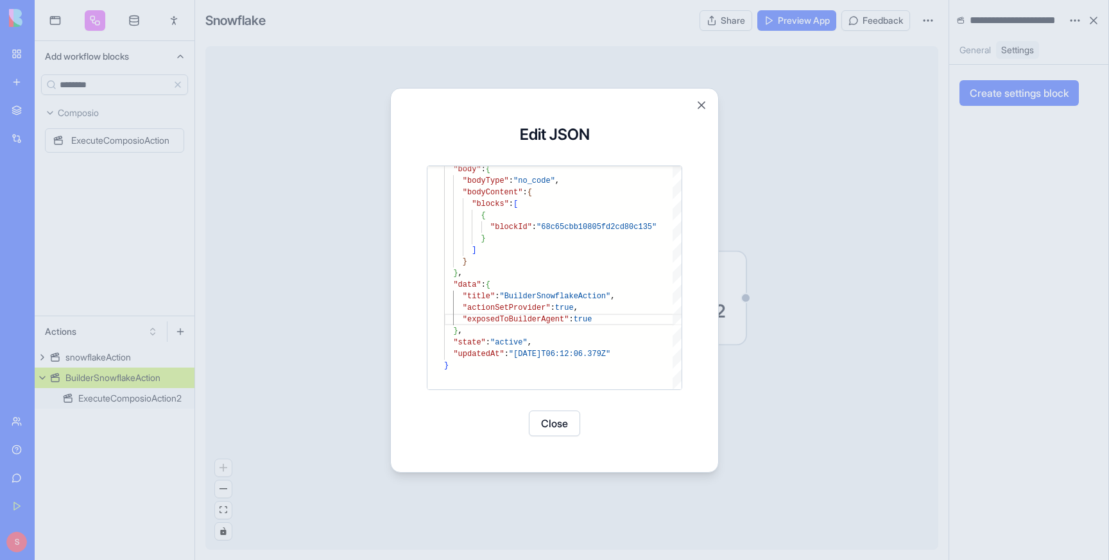
click at [548, 423] on button "Close" at bounding box center [554, 424] width 51 height 26
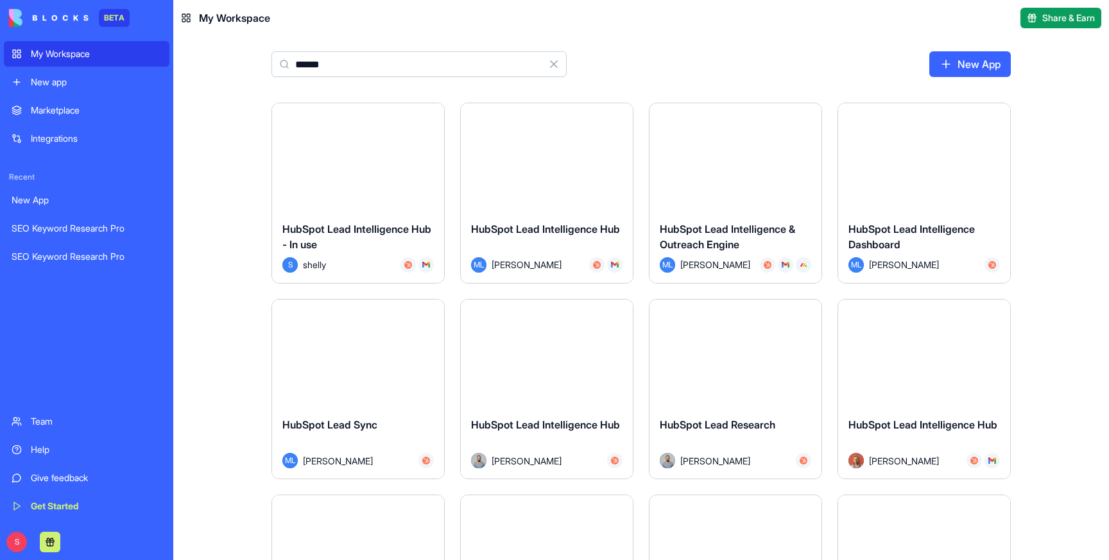
type input "*******"
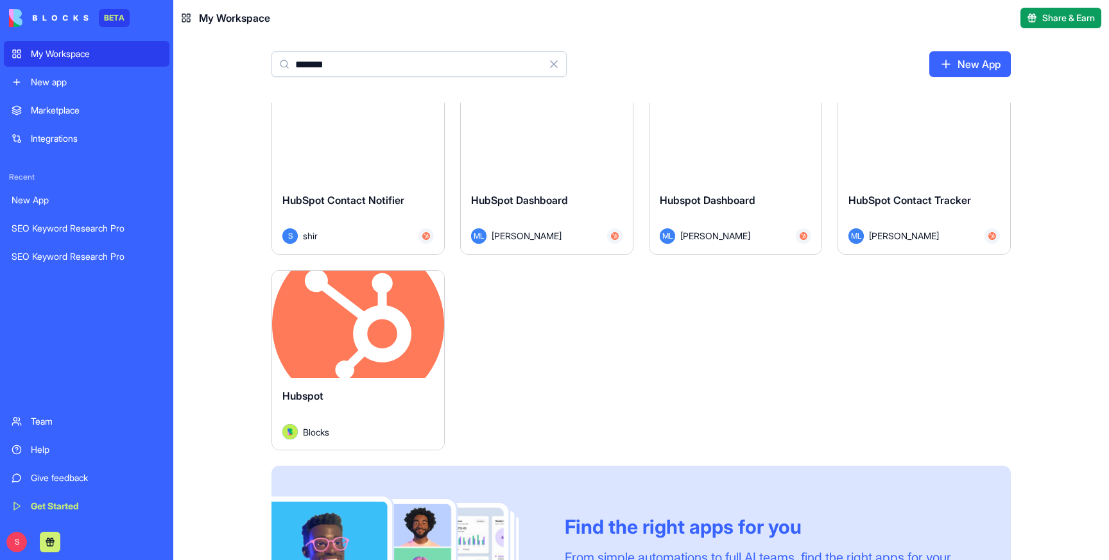
scroll to position [852, 0]
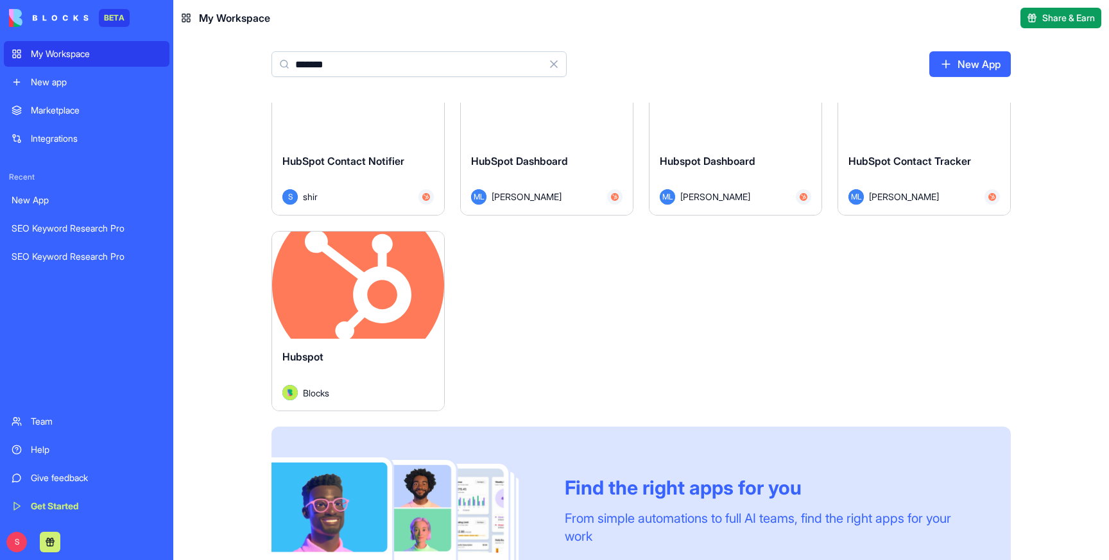
click at [381, 312] on div "Launch" at bounding box center [358, 286] width 172 height 108
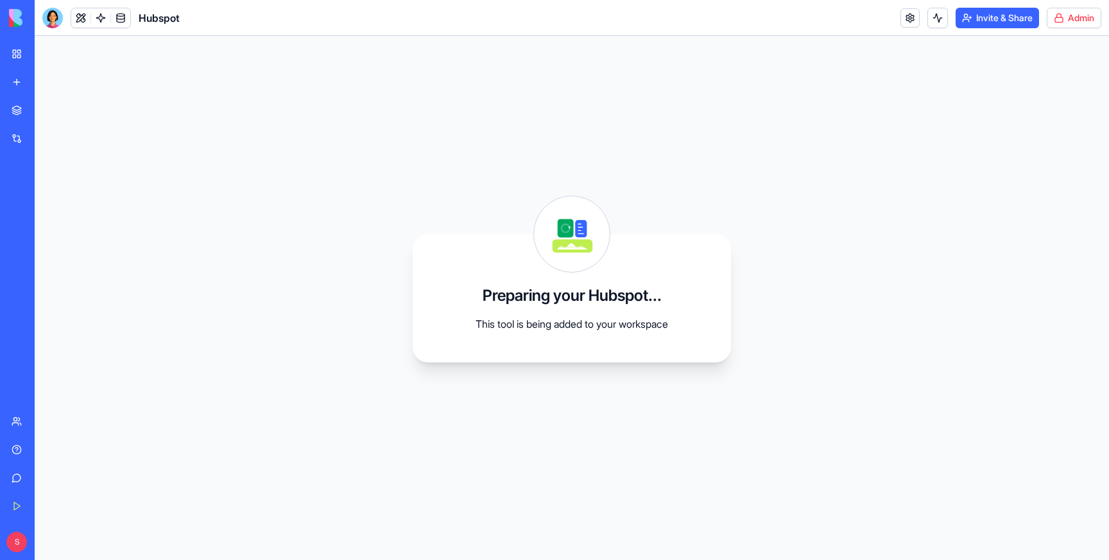
click at [1073, 16] on html "BETA My Workspace New app Marketplace Integrations Recent New App SEO Keyword R…" at bounding box center [554, 280] width 1109 height 560
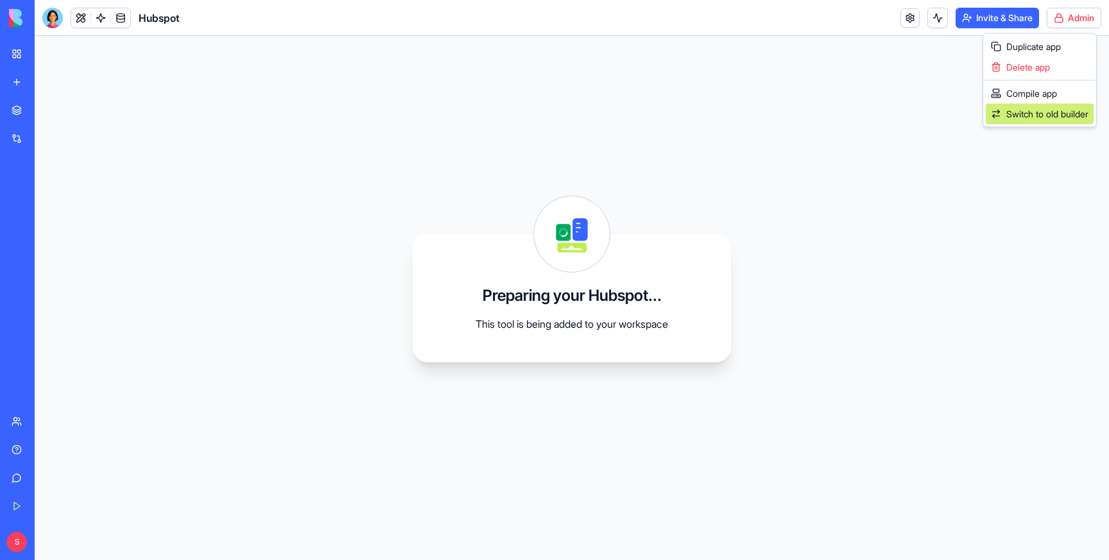
click at [1043, 114] on span "Switch to old builder" at bounding box center [1047, 114] width 82 height 13
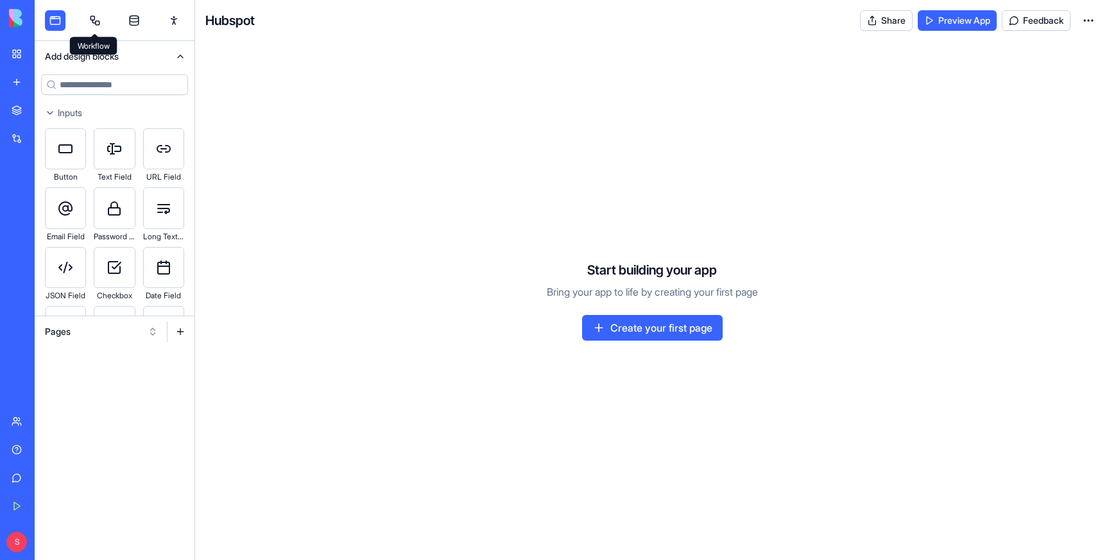
click at [96, 25] on link at bounding box center [95, 20] width 21 height 21
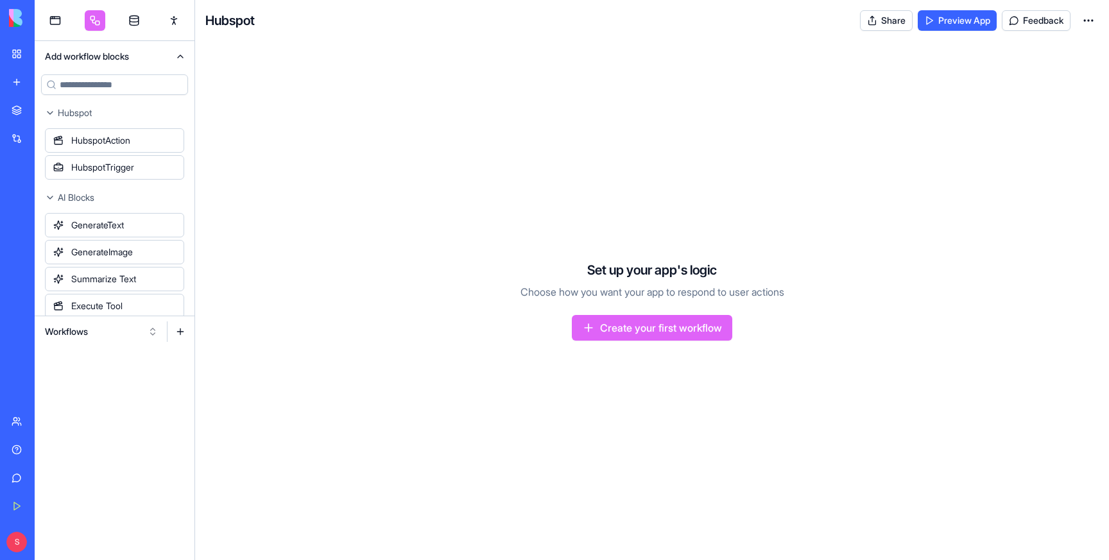
click at [80, 336] on button "Workflows" at bounding box center [101, 331] width 126 height 21
click at [77, 374] on div "Triggers" at bounding box center [101, 378] width 122 height 21
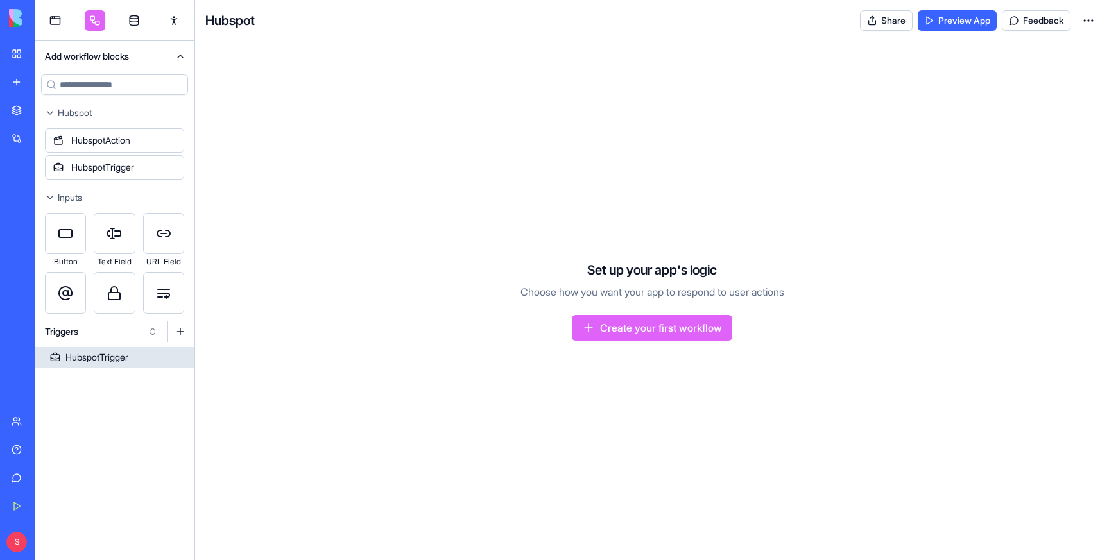
click at [95, 355] on div "HubspotTrigger" at bounding box center [96, 357] width 63 height 13
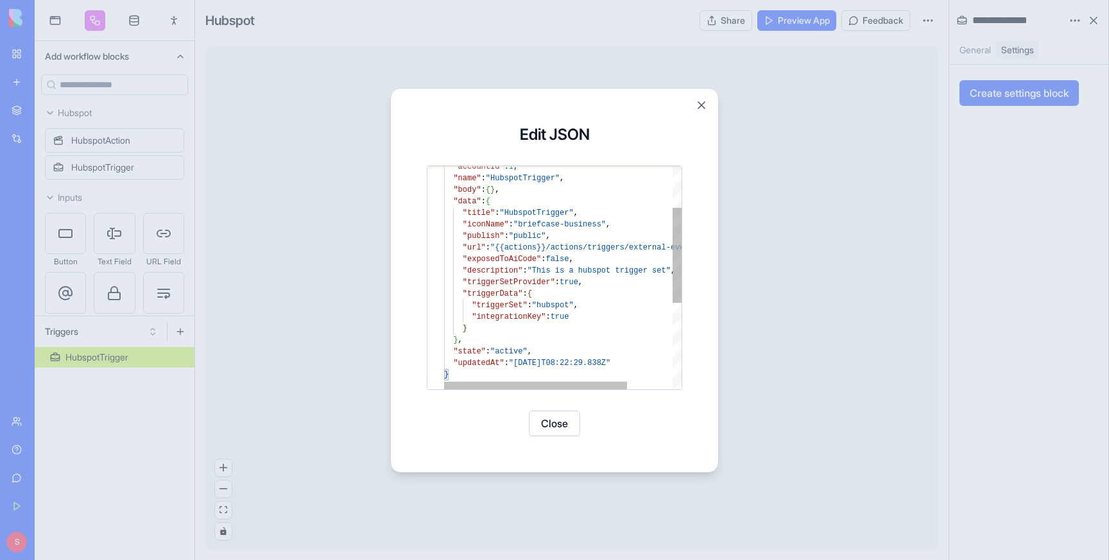
click at [568, 255] on div ""data" : { "title" : "HubspotTrigger" , "iconName" : "briefcase-business" , "pu…" at bounding box center [592, 331] width 296 height 524
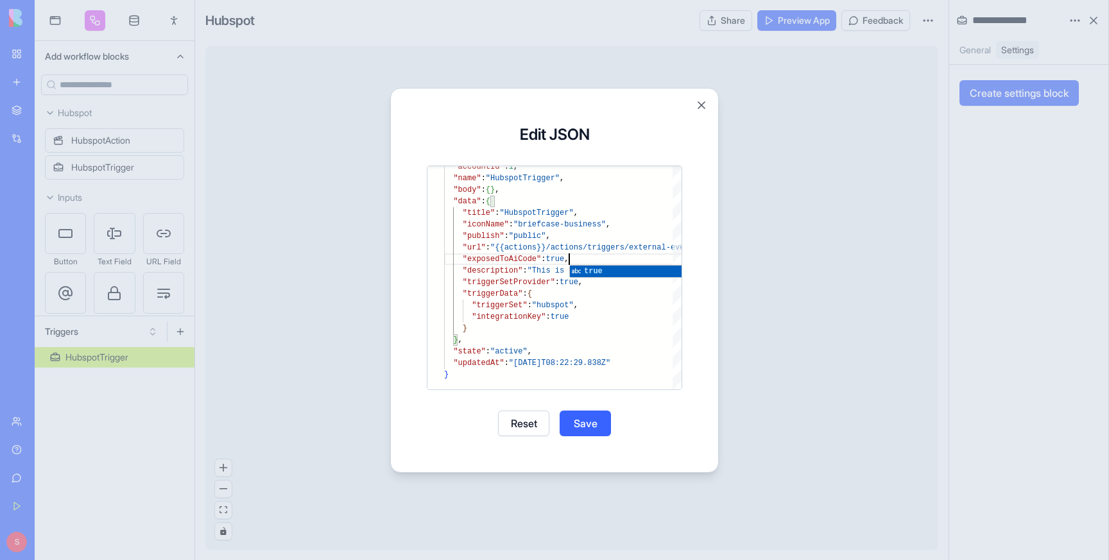
type textarea "**********"
click at [590, 418] on button "Save" at bounding box center [585, 424] width 51 height 26
click at [844, 234] on div at bounding box center [554, 280] width 1109 height 560
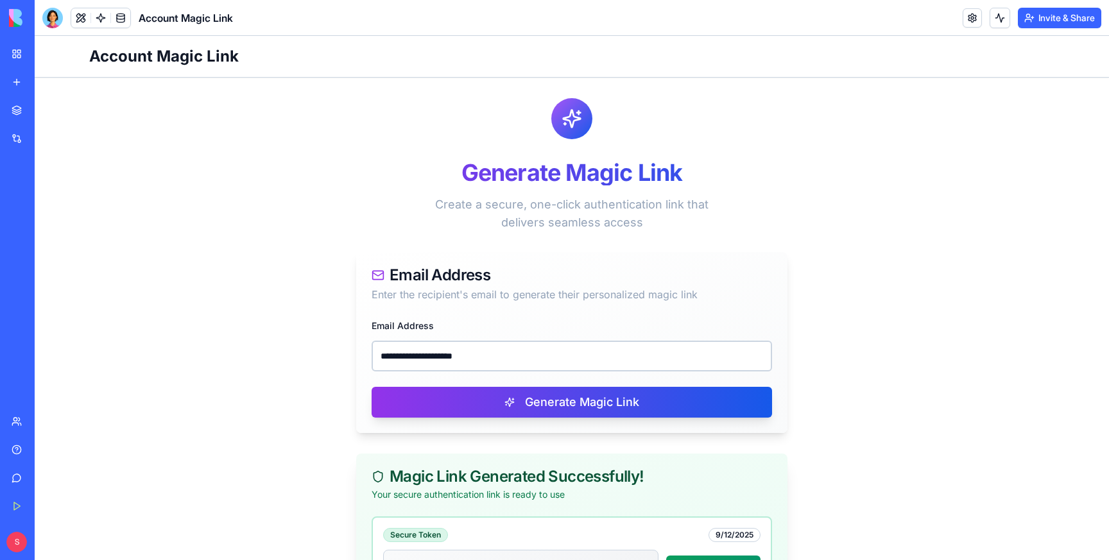
scroll to position [142, 0]
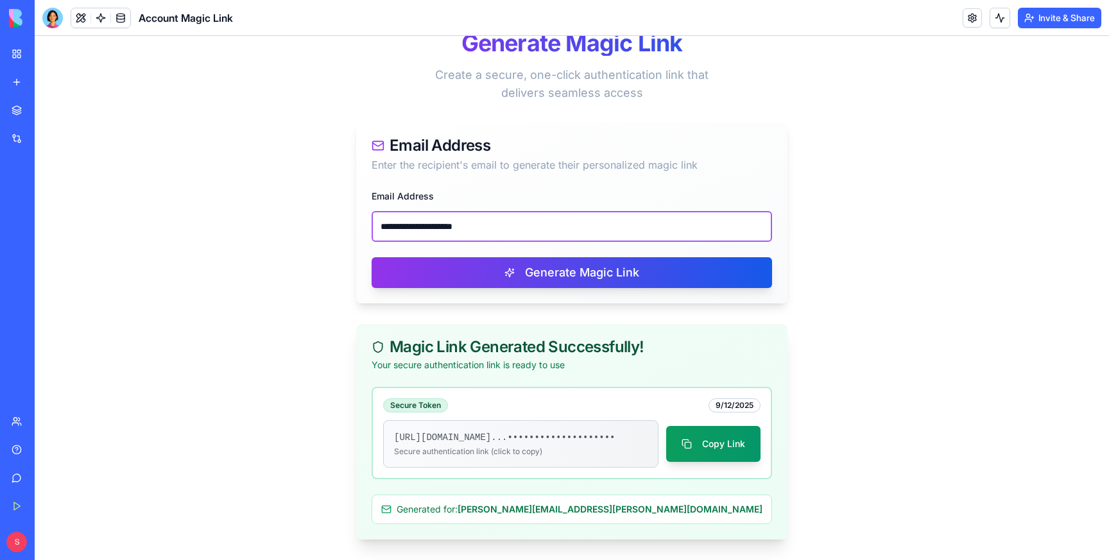
click at [522, 214] on input "**********" at bounding box center [572, 226] width 400 height 31
paste input "email"
type input "**********"
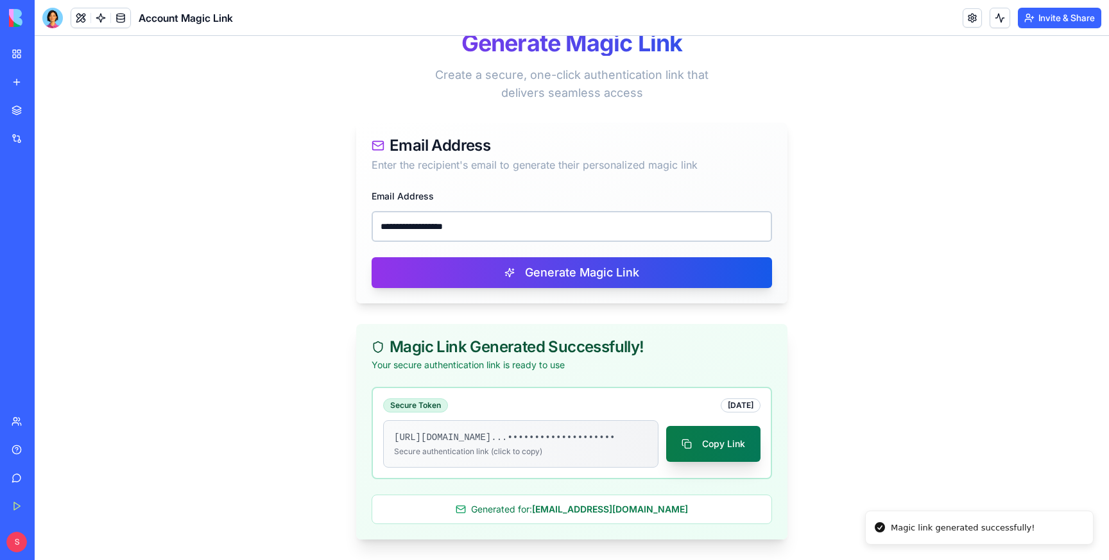
click at [720, 437] on button "Copy Link" at bounding box center [713, 444] width 94 height 36
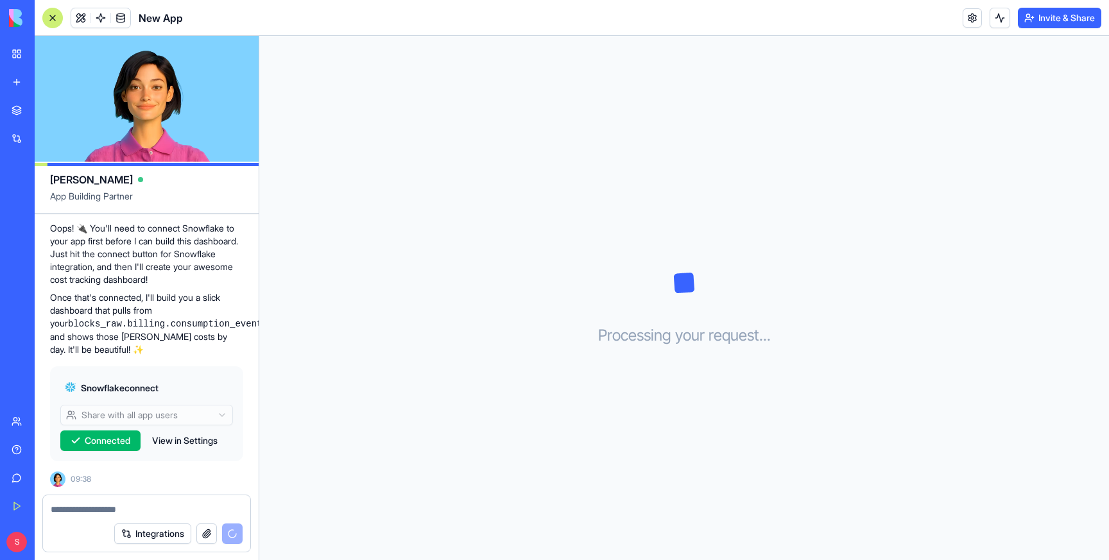
scroll to position [346, 0]
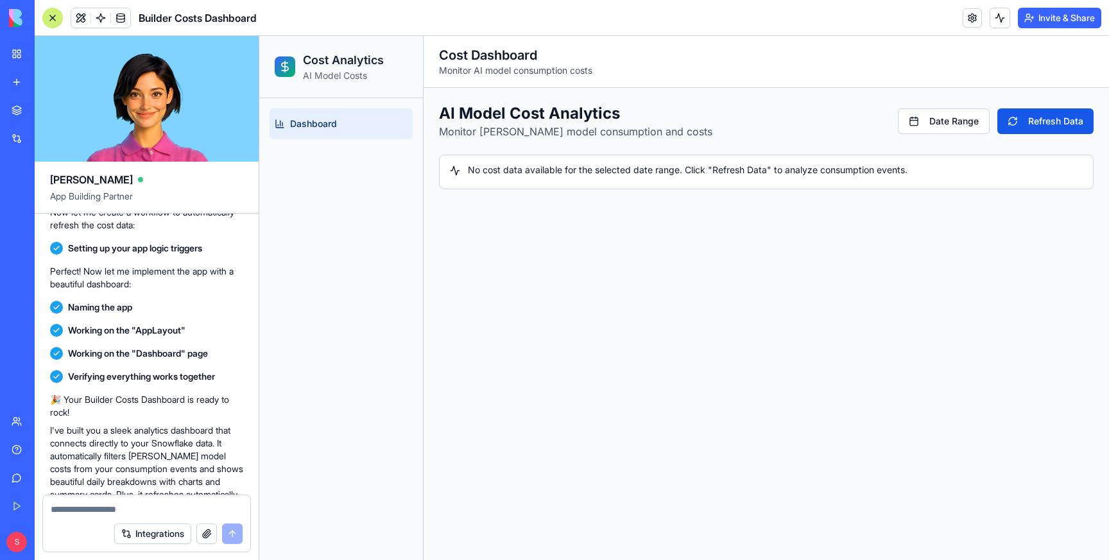
scroll to position [785, 0]
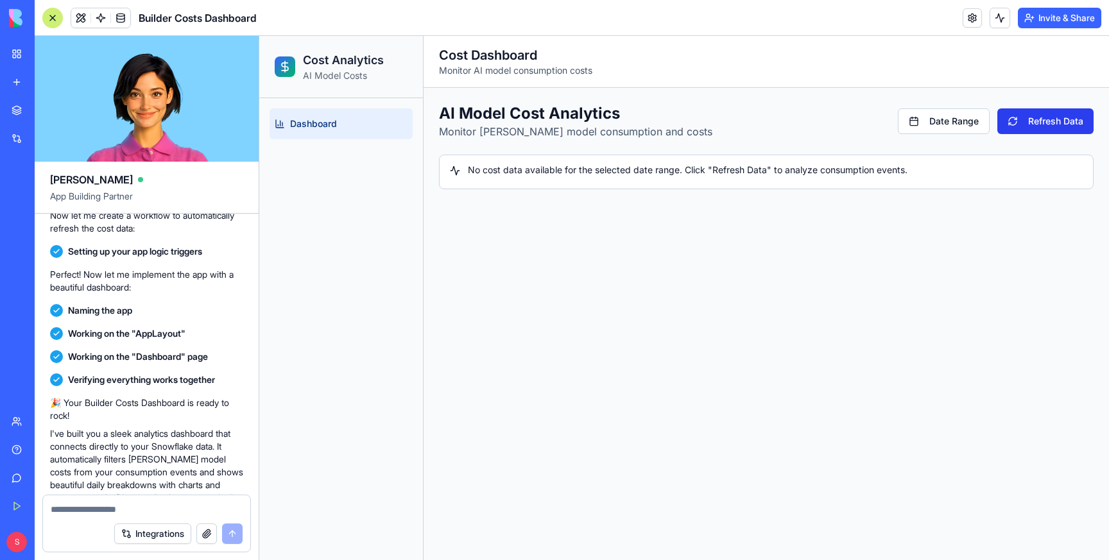
click at [1030, 123] on button "Refresh Data" at bounding box center [1045, 121] width 96 height 26
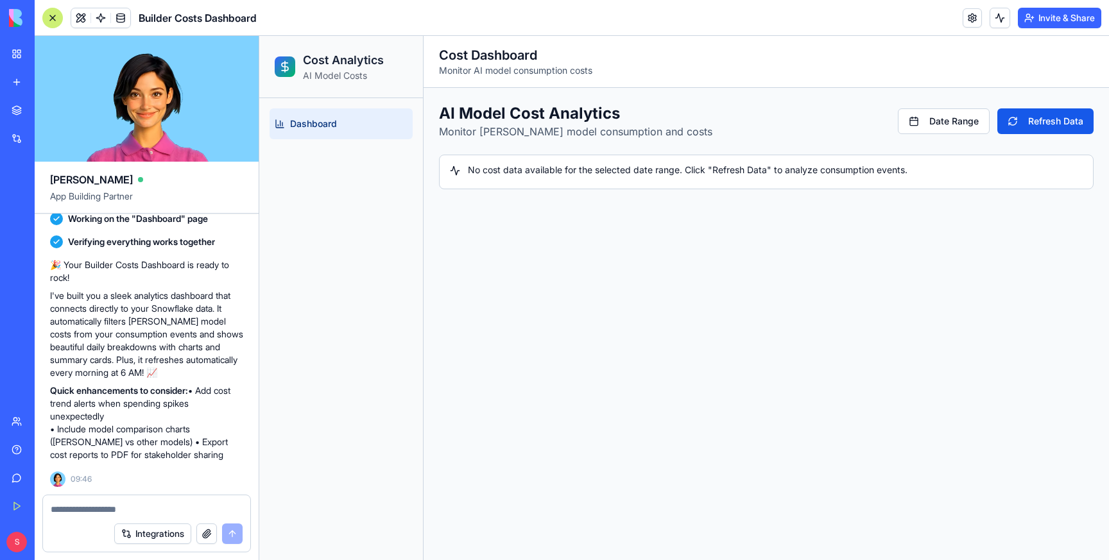
click at [106, 511] on textarea at bounding box center [147, 509] width 192 height 13
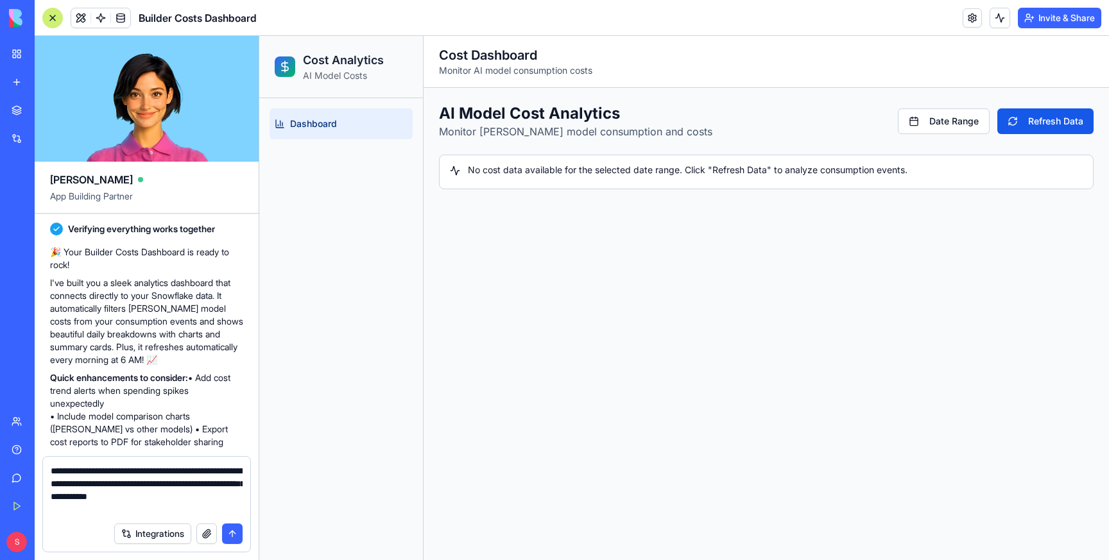
type textarea "**********"
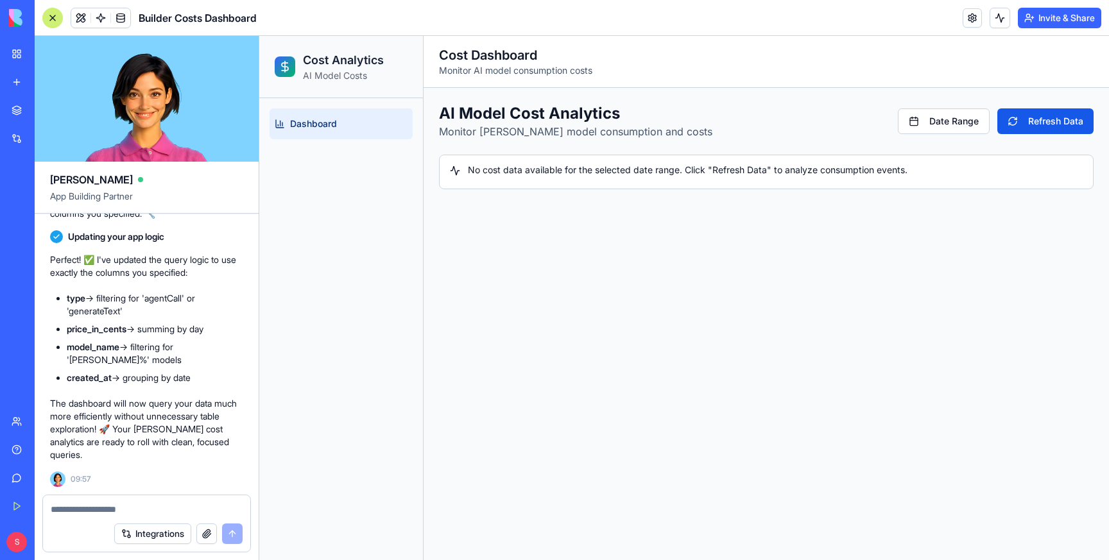
scroll to position [1326, 0]
click at [1046, 117] on button "Refresh Data" at bounding box center [1045, 121] width 96 height 26
click at [75, 508] on textarea at bounding box center [147, 509] width 192 height 13
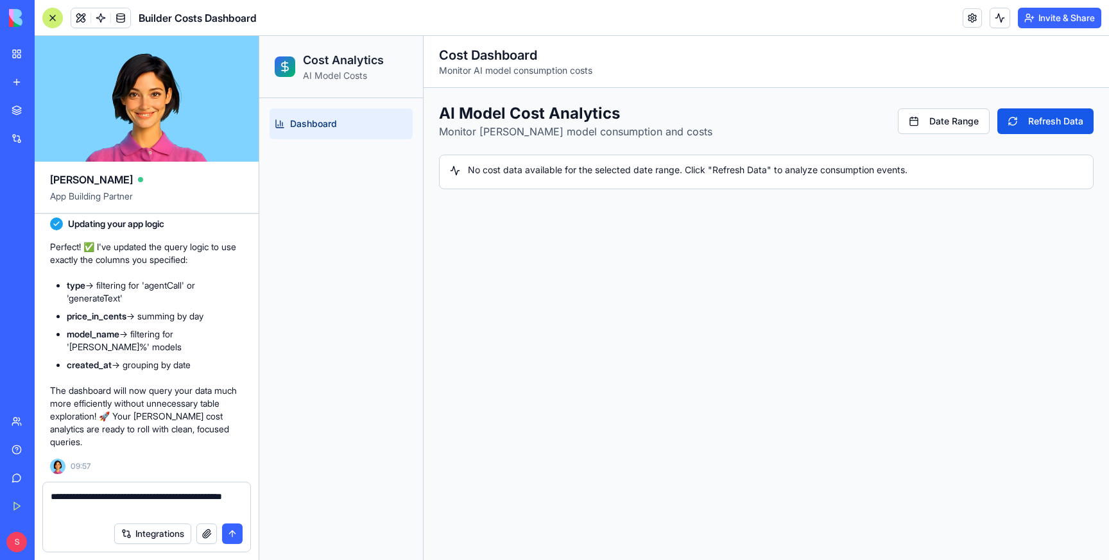
type textarea "**********"
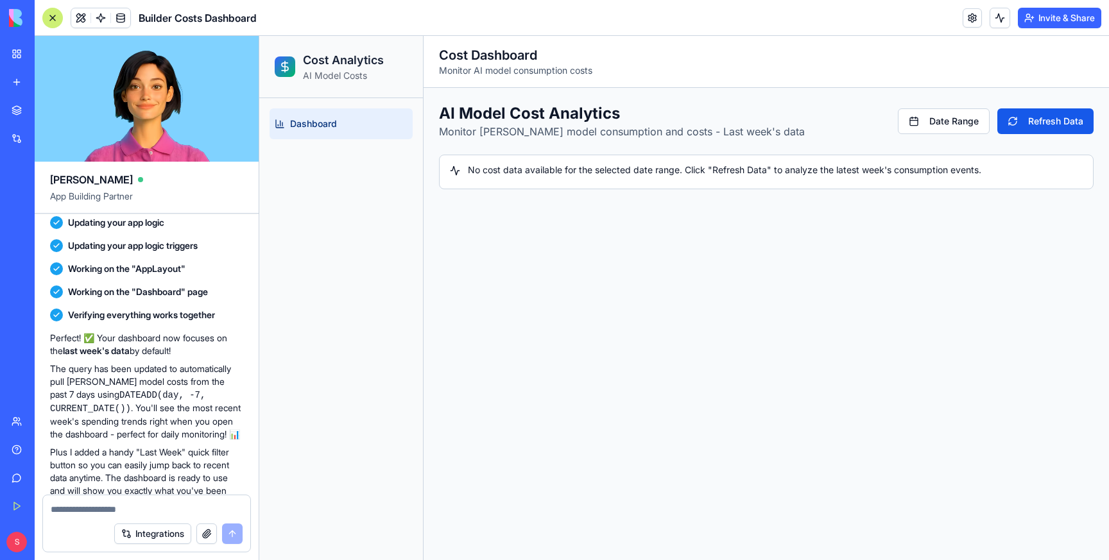
scroll to position [1665, 0]
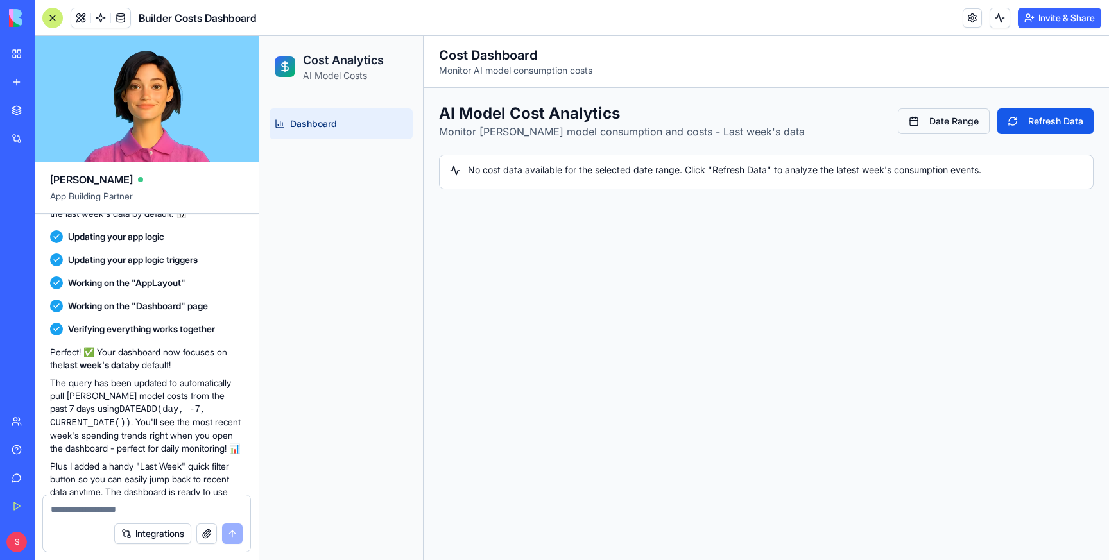
click at [941, 123] on button "Date Range" at bounding box center [944, 121] width 92 height 26
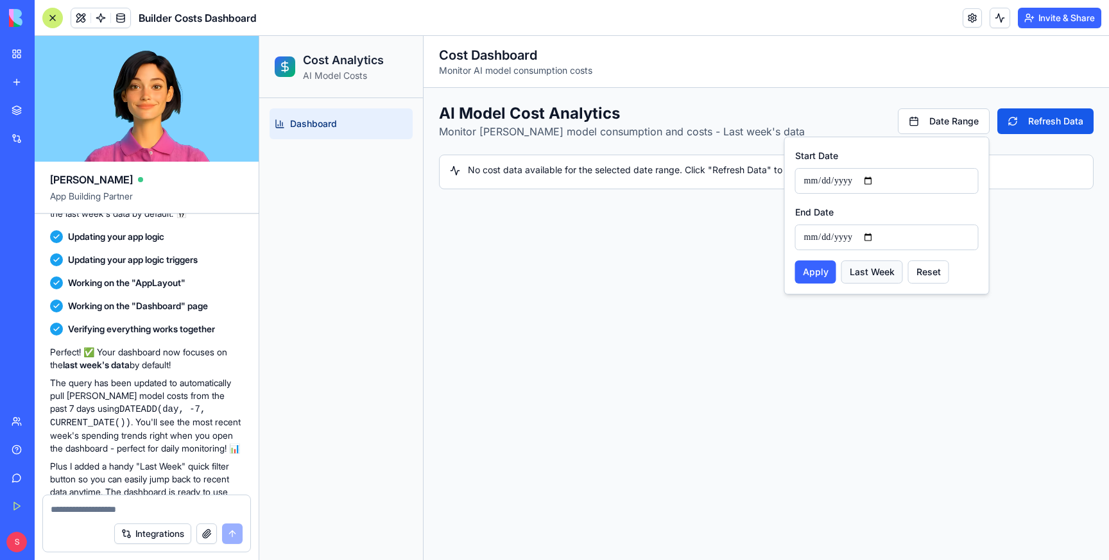
click at [872, 271] on button "Last Week" at bounding box center [872, 272] width 62 height 23
click at [867, 268] on button "Last Week" at bounding box center [872, 272] width 62 height 23
click at [1052, 214] on main "Toggle sidebar Cost Dashboard Monitor AI model consumption costs AI Model Cost …" at bounding box center [765, 298] width 685 height 524
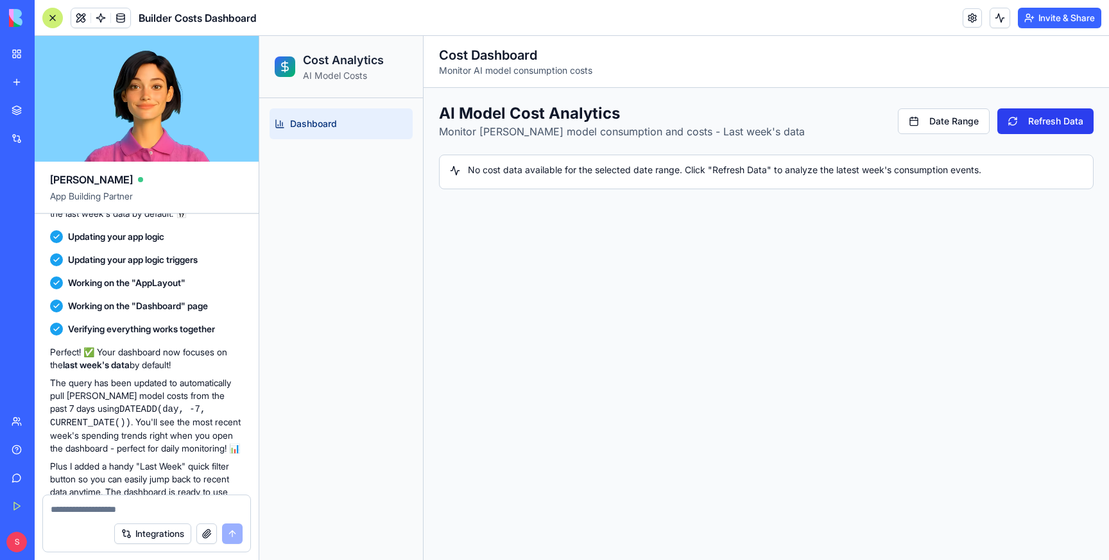
click at [1054, 118] on button "Refresh Data" at bounding box center [1045, 121] width 96 height 26
click at [1061, 115] on button "Refresh Data" at bounding box center [1045, 121] width 96 height 26
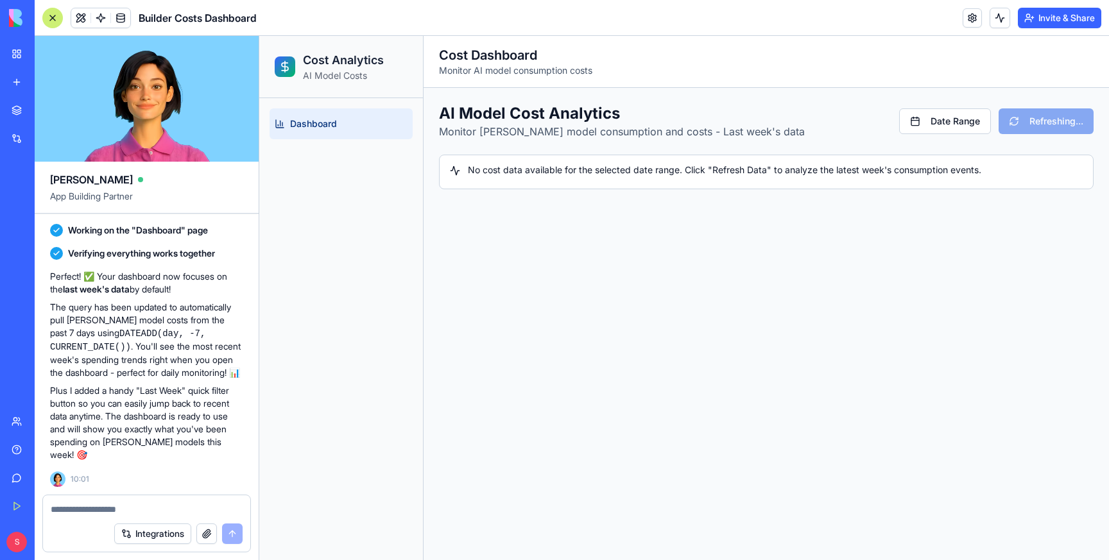
click at [88, 504] on textarea at bounding box center [147, 509] width 192 height 13
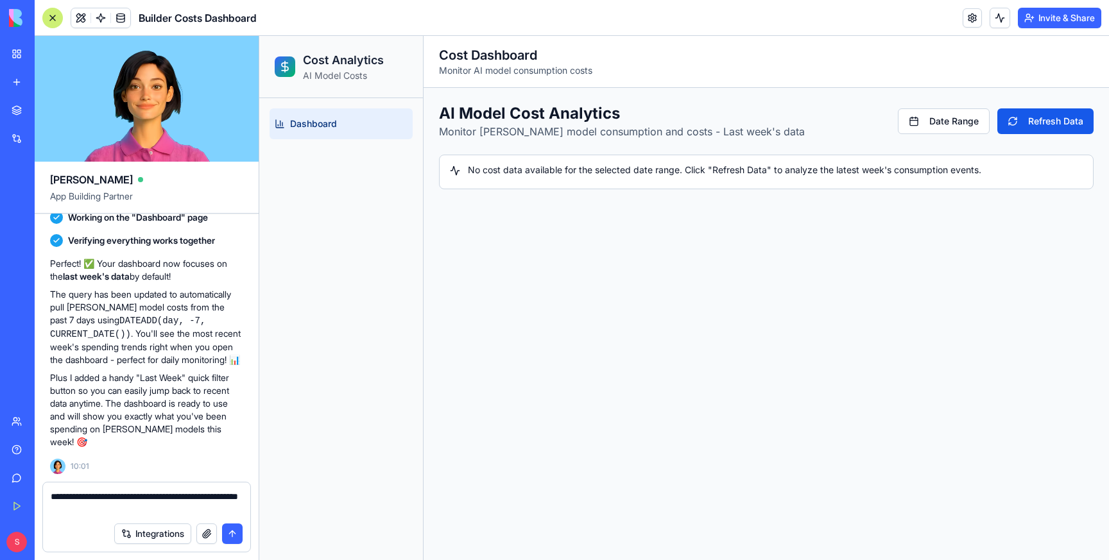
type textarea "**********"
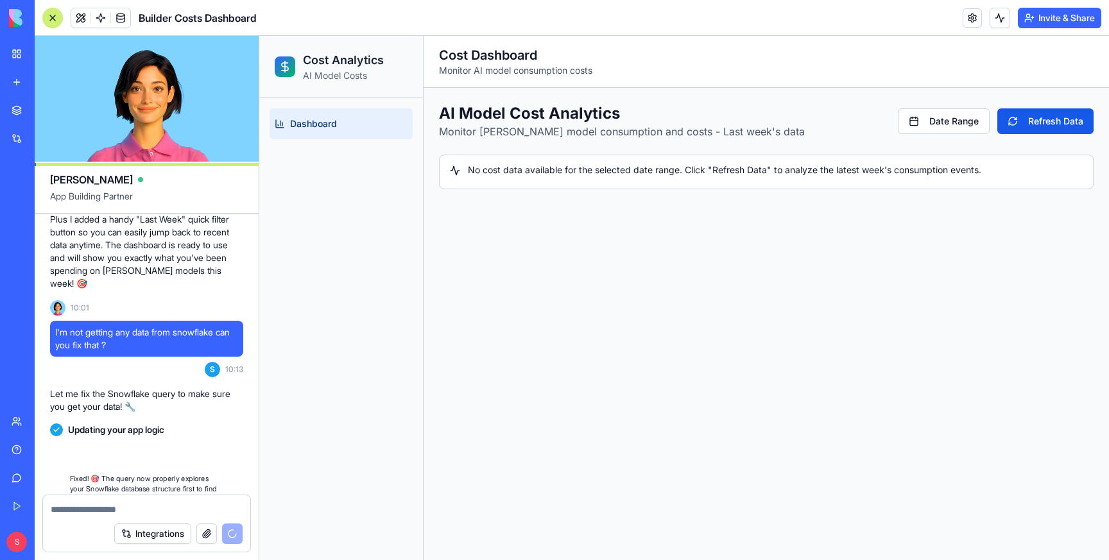
scroll to position [2174, 0]
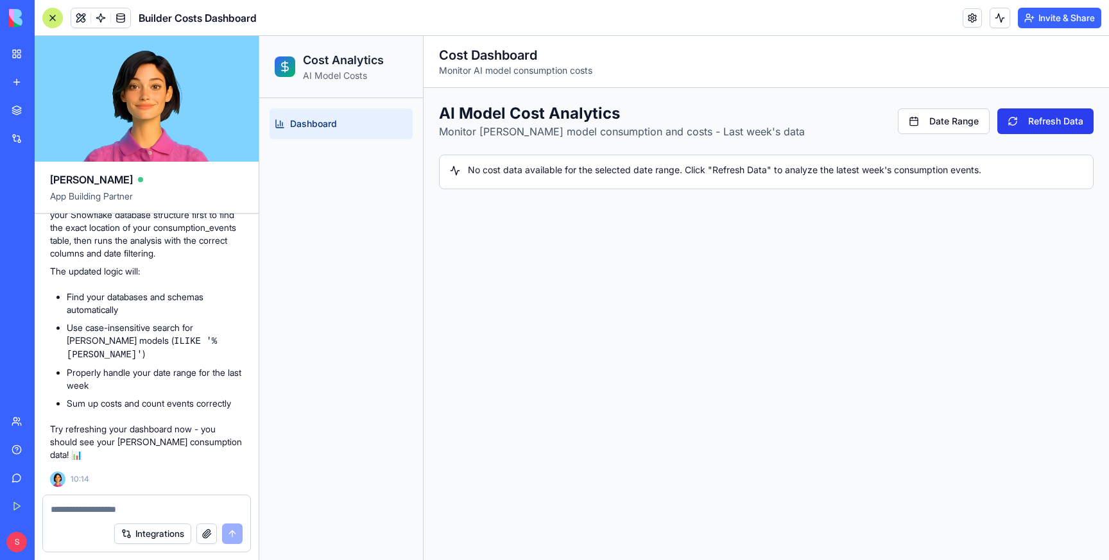
click at [1045, 119] on button "Refresh Data" at bounding box center [1045, 121] width 96 height 26
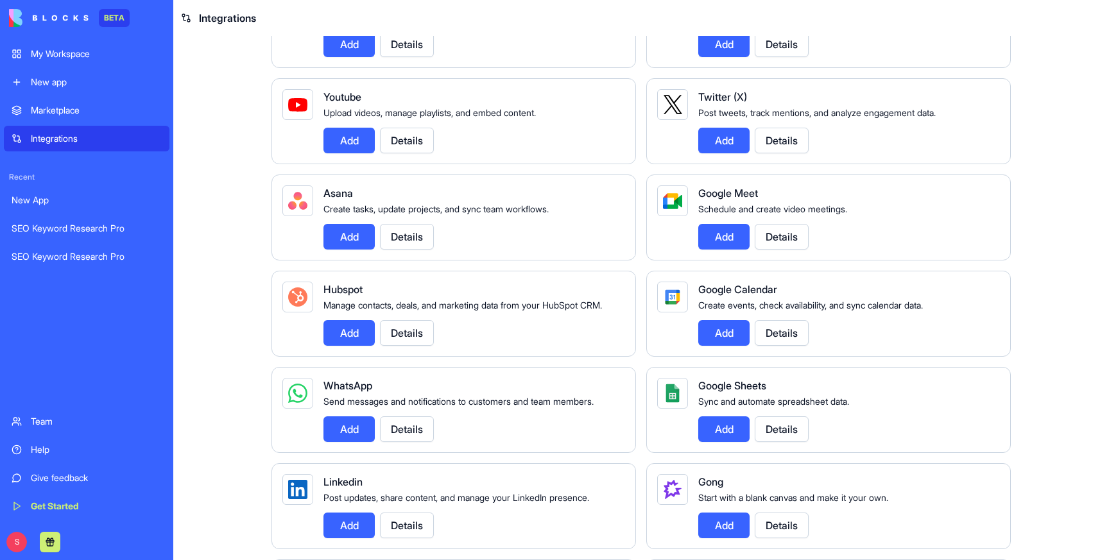
scroll to position [115, 0]
